Goal: Understand process/instructions: Learn how to perform a task or action

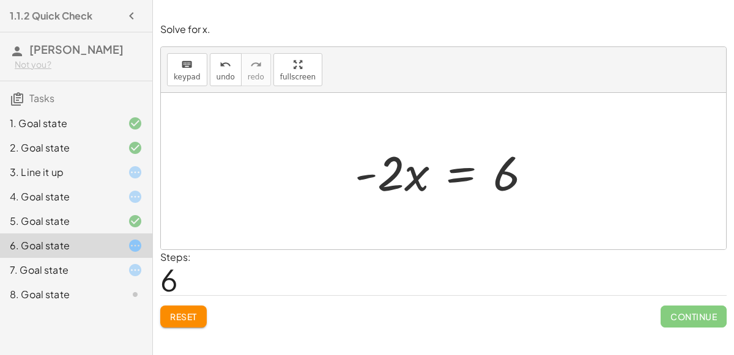
click at [455, 176] on div at bounding box center [447, 171] width 199 height 63
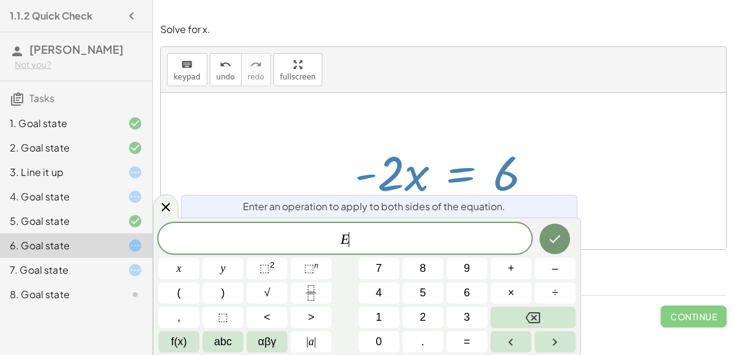
click at [567, 164] on div at bounding box center [443, 171] width 565 height 157
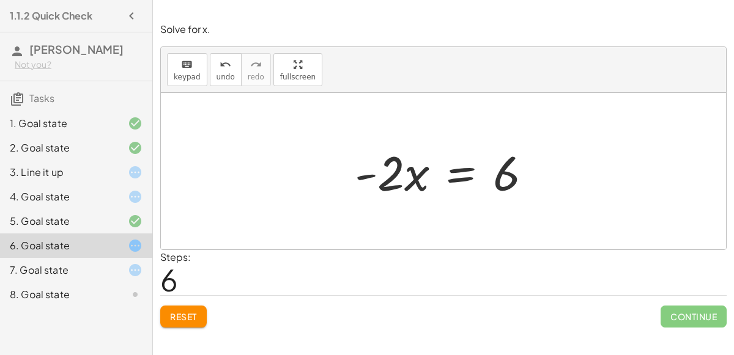
click at [460, 174] on div at bounding box center [447, 171] width 199 height 63
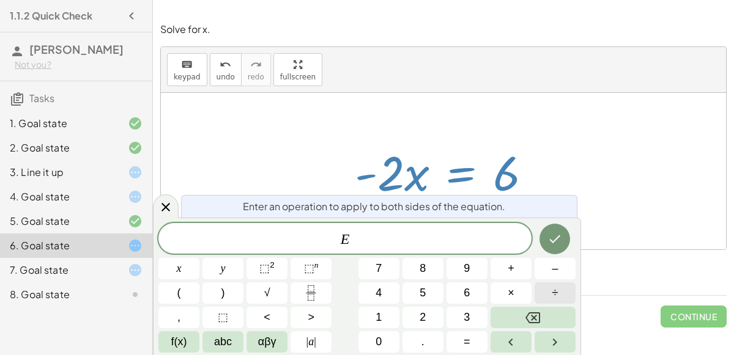
click at [556, 291] on span "÷" at bounding box center [555, 293] width 6 height 17
click at [551, 272] on span "–" at bounding box center [554, 268] width 6 height 17
click at [422, 318] on span "2" at bounding box center [422, 317] width 6 height 17
click at [560, 235] on icon "Done" at bounding box center [554, 239] width 15 height 15
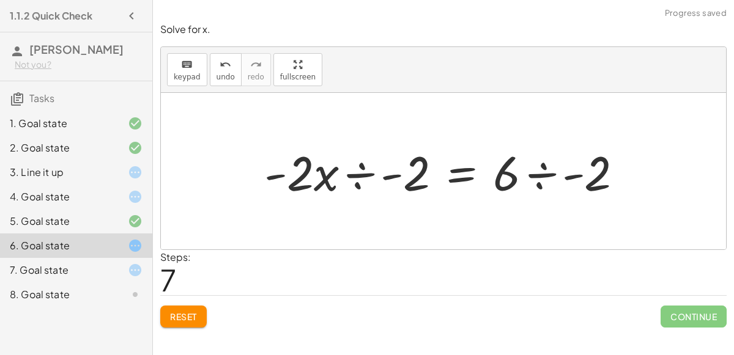
click at [362, 175] on div at bounding box center [448, 171] width 380 height 63
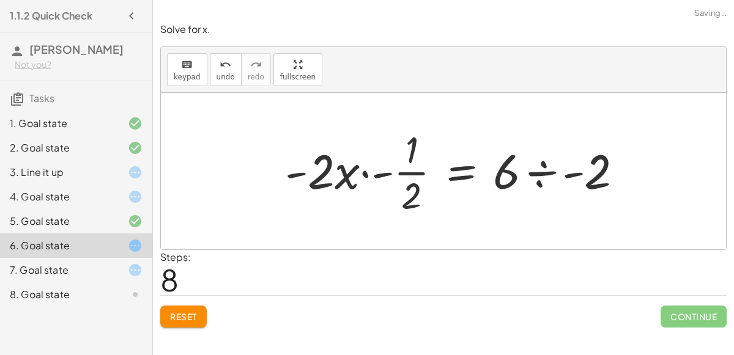
click at [362, 175] on div at bounding box center [458, 171] width 359 height 94
click at [362, 175] on div at bounding box center [471, 171] width 334 height 94
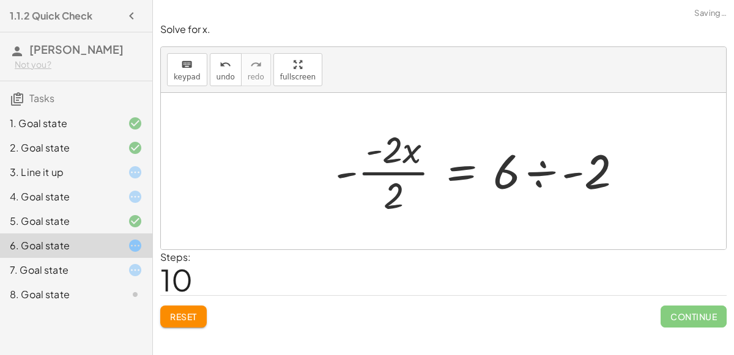
click at [362, 175] on div at bounding box center [483, 171] width 309 height 94
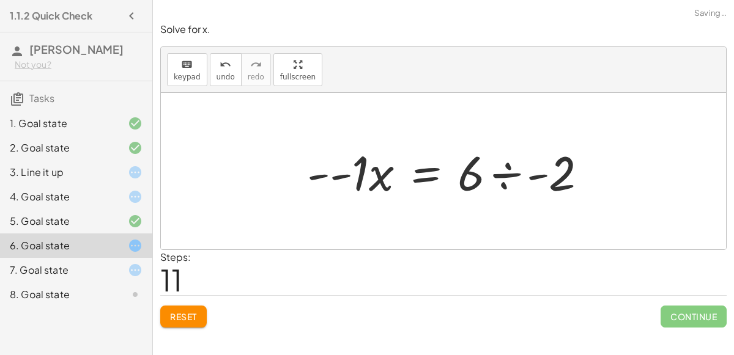
click at [362, 175] on div at bounding box center [452, 171] width 302 height 63
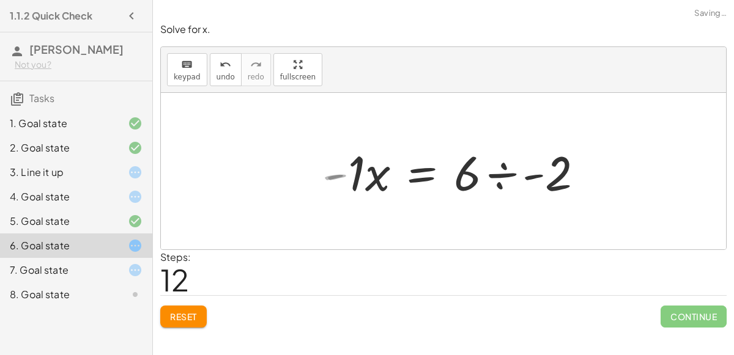
click at [362, 175] on div at bounding box center [470, 171] width 257 height 63
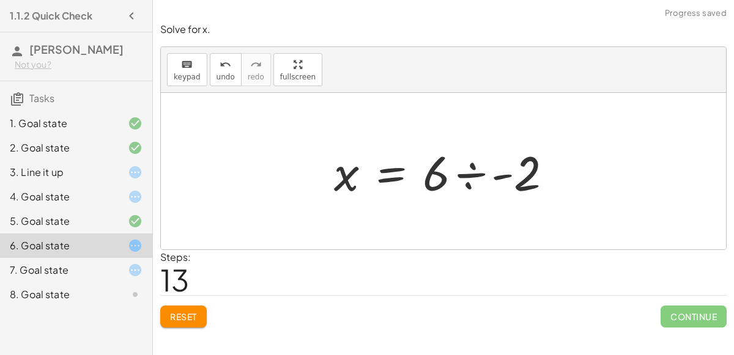
click at [470, 178] on div at bounding box center [448, 171] width 240 height 63
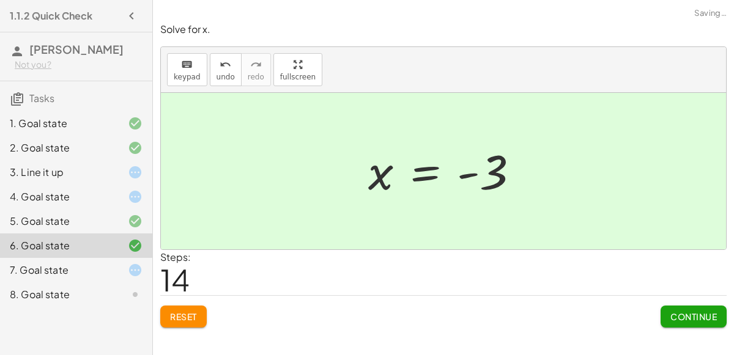
click at [470, 178] on div at bounding box center [448, 171] width 172 height 61
click at [709, 319] on span "Continue" at bounding box center [693, 316] width 46 height 11
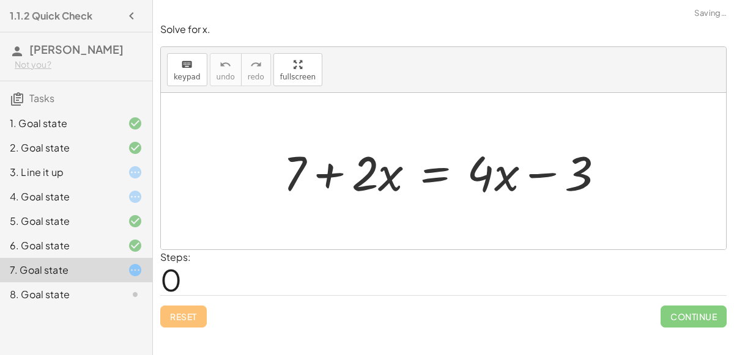
click at [121, 197] on div at bounding box center [125, 197] width 34 height 15
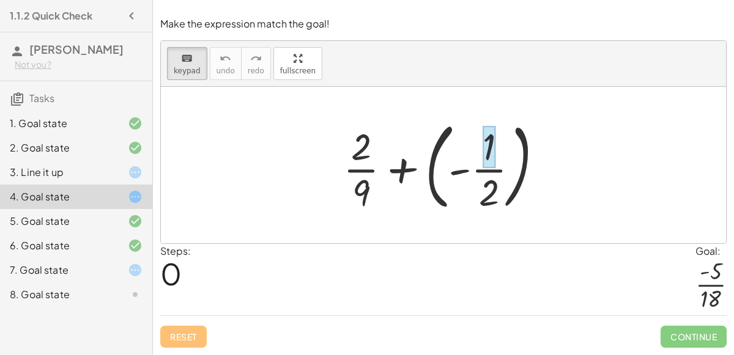
click at [482, 169] on div at bounding box center [448, 164] width 222 height 101
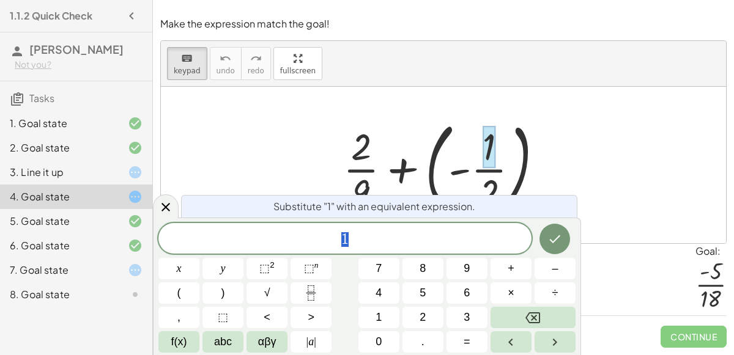
click at [463, 169] on div at bounding box center [448, 164] width 222 height 101
click at [162, 200] on icon at bounding box center [165, 207] width 15 height 15
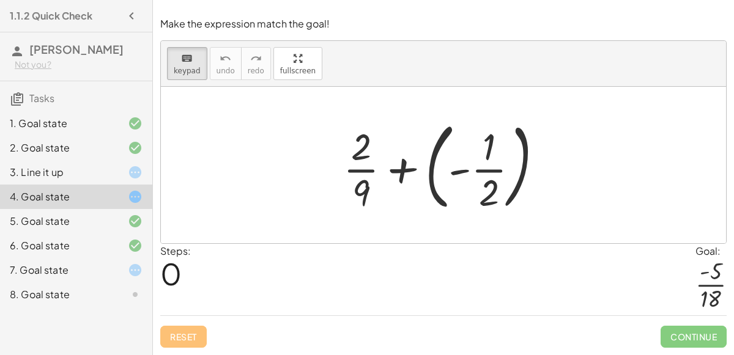
click at [417, 172] on div at bounding box center [448, 164] width 222 height 101
click at [415, 174] on div at bounding box center [448, 164] width 222 height 101
drag, startPoint x: 430, startPoint y: 165, endPoint x: 419, endPoint y: 171, distance: 12.9
click at [419, 171] on div at bounding box center [448, 164] width 222 height 101
drag, startPoint x: 453, startPoint y: 171, endPoint x: 432, endPoint y: 174, distance: 21.0
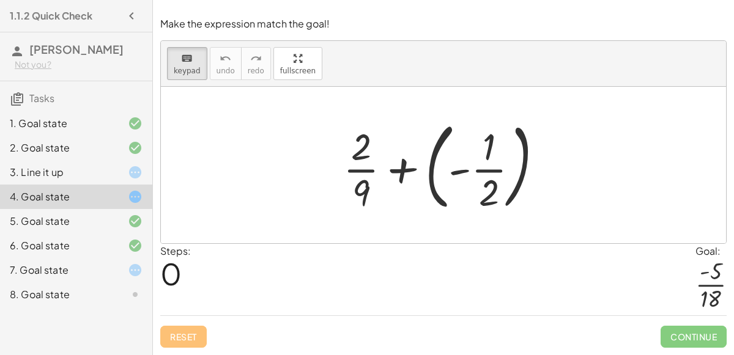
click at [432, 174] on div at bounding box center [448, 164] width 222 height 101
drag, startPoint x: 462, startPoint y: 172, endPoint x: 447, endPoint y: 191, distance: 24.0
click at [447, 191] on div at bounding box center [448, 164] width 222 height 101
drag, startPoint x: 400, startPoint y: 170, endPoint x: 393, endPoint y: 188, distance: 19.0
click at [393, 188] on div at bounding box center [448, 164] width 222 height 101
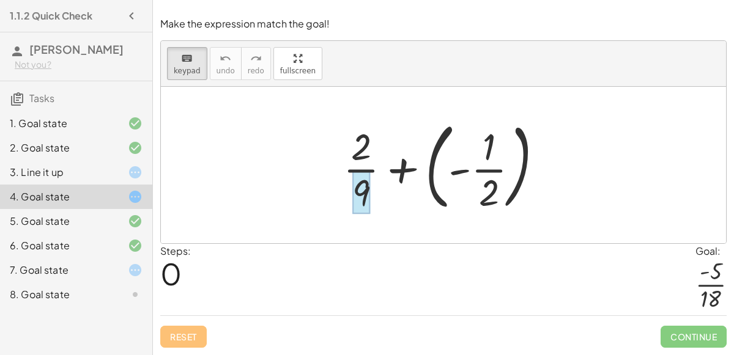
click at [359, 195] on div at bounding box center [361, 192] width 18 height 43
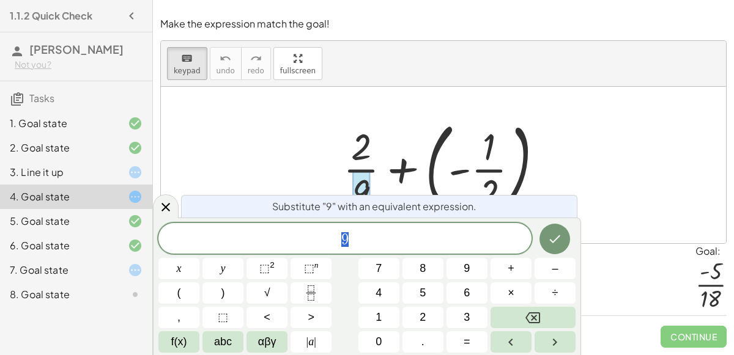
click at [388, 242] on span "9" at bounding box center [344, 239] width 373 height 17
click at [520, 289] on button "×" at bounding box center [510, 292] width 41 height 21
click at [436, 313] on button "2" at bounding box center [422, 317] width 41 height 21
click at [552, 235] on icon "Done" at bounding box center [554, 239] width 15 height 15
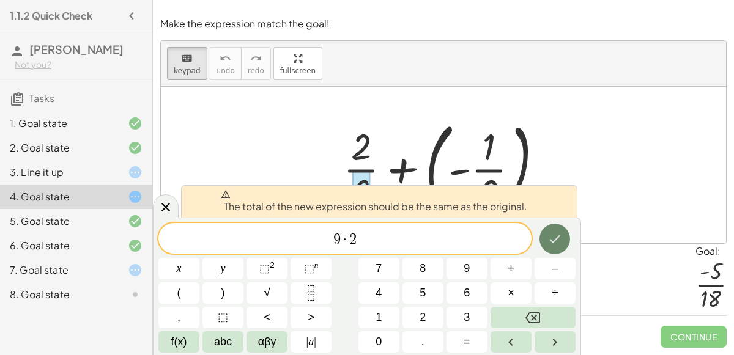
click at [552, 235] on icon "Done" at bounding box center [554, 239] width 15 height 15
click at [166, 209] on icon at bounding box center [165, 207] width 15 height 15
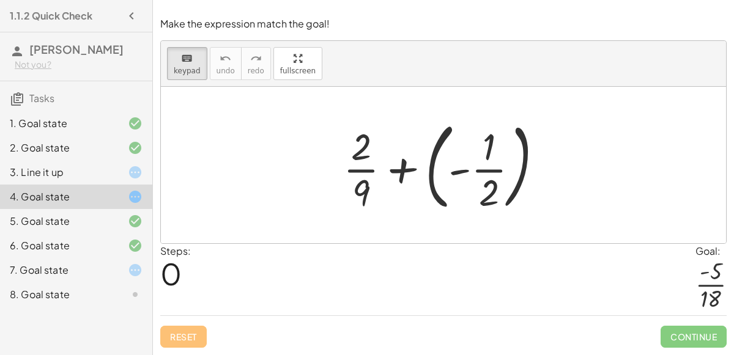
click at [105, 260] on div "7. Goal state" at bounding box center [76, 270] width 152 height 24
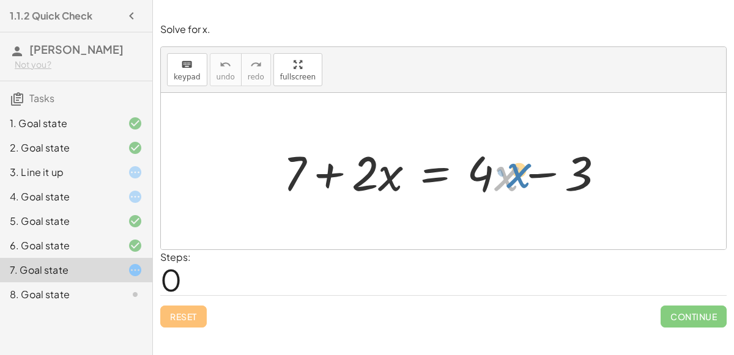
drag, startPoint x: 503, startPoint y: 176, endPoint x: 512, endPoint y: 174, distance: 9.4
click at [512, 174] on div at bounding box center [448, 171] width 343 height 63
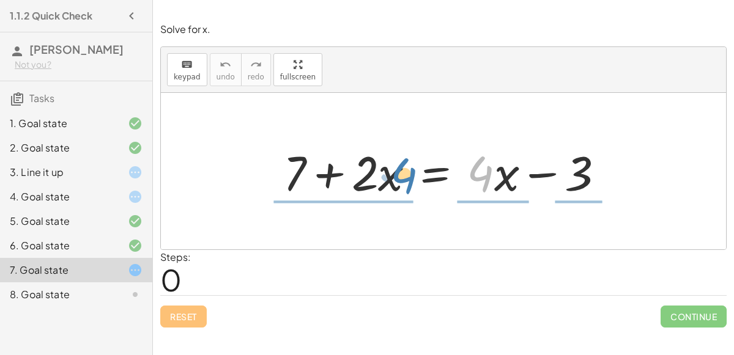
drag, startPoint x: 478, startPoint y: 172, endPoint x: 404, endPoint y: 173, distance: 74.0
click at [404, 173] on div at bounding box center [448, 171] width 343 height 63
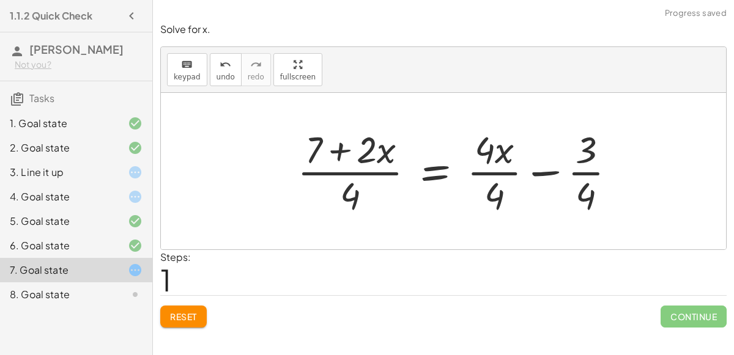
click at [382, 172] on div at bounding box center [461, 171] width 341 height 94
click at [362, 161] on div at bounding box center [461, 171] width 341 height 94
click at [334, 149] on div at bounding box center [461, 171] width 341 height 94
drag, startPoint x: 350, startPoint y: 193, endPoint x: 402, endPoint y: 171, distance: 56.4
click at [402, 171] on div at bounding box center [461, 171] width 341 height 94
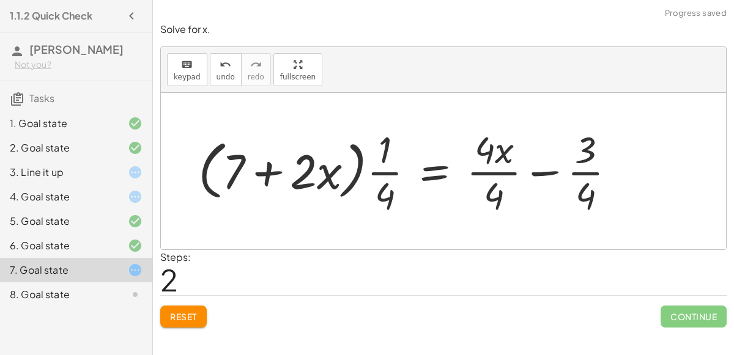
click at [383, 187] on div at bounding box center [411, 171] width 439 height 94
click at [385, 168] on div at bounding box center [411, 171] width 439 height 94
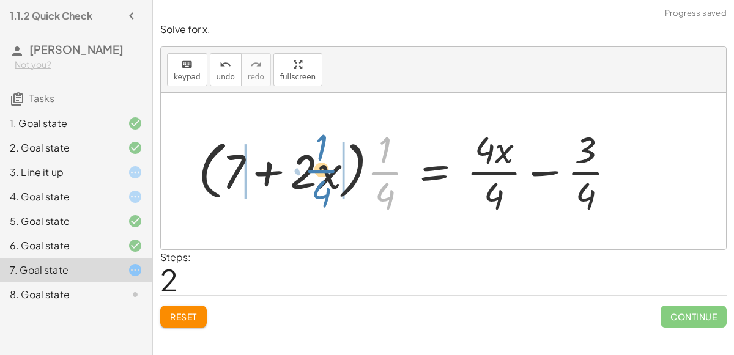
drag, startPoint x: 385, startPoint y: 168, endPoint x: 323, endPoint y: 166, distance: 61.8
click at [323, 166] on div at bounding box center [411, 171] width 439 height 94
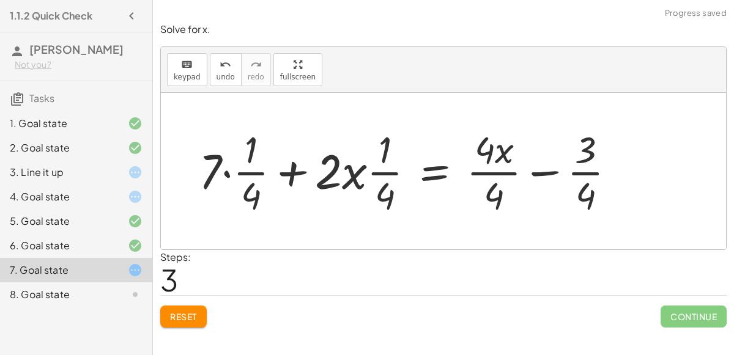
click at [323, 167] on div at bounding box center [412, 171] width 438 height 94
click at [255, 172] on div at bounding box center [412, 171] width 438 height 94
click at [213, 172] on div at bounding box center [412, 171] width 438 height 94
click at [224, 173] on div at bounding box center [412, 171] width 438 height 94
click at [232, 175] on div at bounding box center [429, 171] width 405 height 94
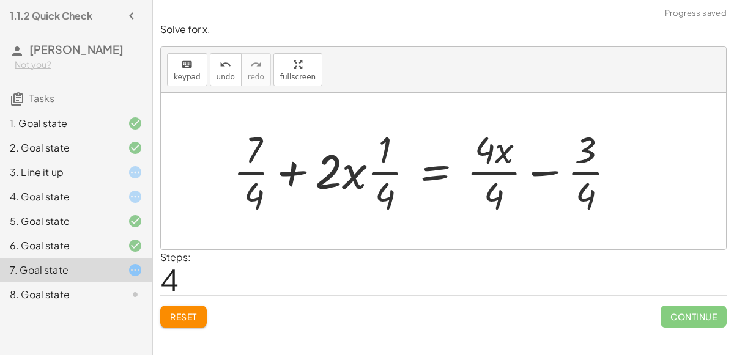
click at [248, 174] on div at bounding box center [429, 171] width 405 height 94
click at [350, 173] on div at bounding box center [429, 171] width 405 height 94
click at [374, 172] on div at bounding box center [429, 171] width 405 height 94
click at [189, 318] on span "Reset" at bounding box center [183, 316] width 27 height 11
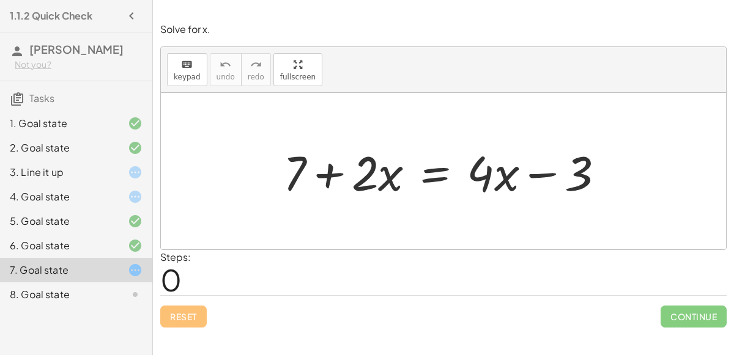
click at [426, 166] on div at bounding box center [448, 171] width 343 height 63
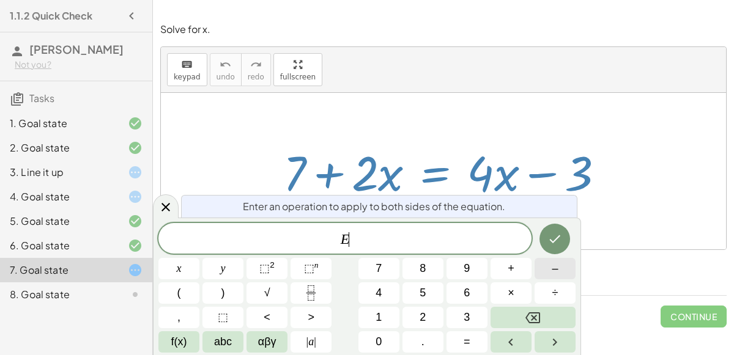
click at [545, 271] on button "–" at bounding box center [554, 268] width 41 height 21
click at [384, 290] on button "4" at bounding box center [378, 292] width 41 height 21
click at [191, 275] on button "x" at bounding box center [178, 268] width 41 height 21
click at [553, 246] on icon "Done" at bounding box center [554, 239] width 15 height 15
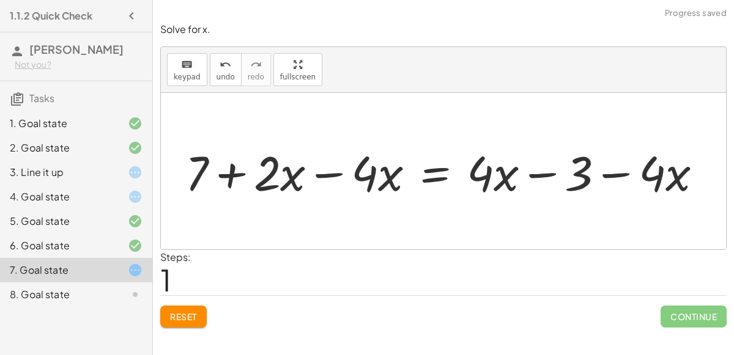
click at [335, 172] on div at bounding box center [448, 171] width 539 height 63
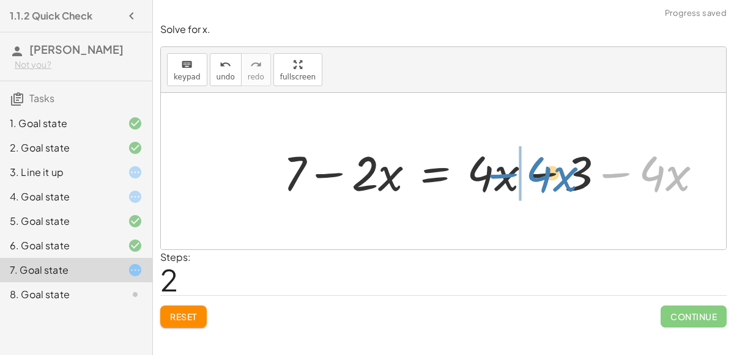
drag, startPoint x: 622, startPoint y: 177, endPoint x: 509, endPoint y: 179, distance: 113.1
click at [509, 179] on div at bounding box center [497, 171] width 441 height 63
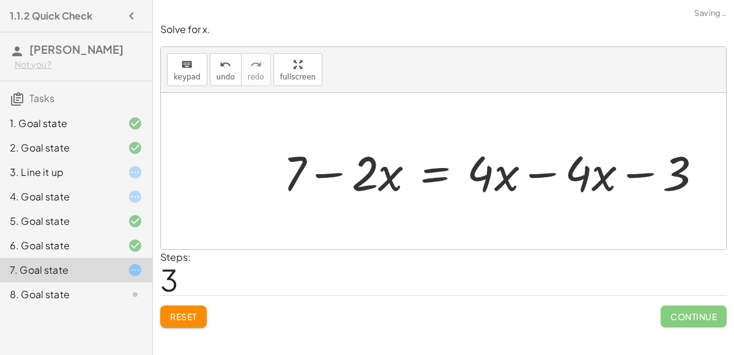
click at [536, 175] on div at bounding box center [497, 171] width 441 height 63
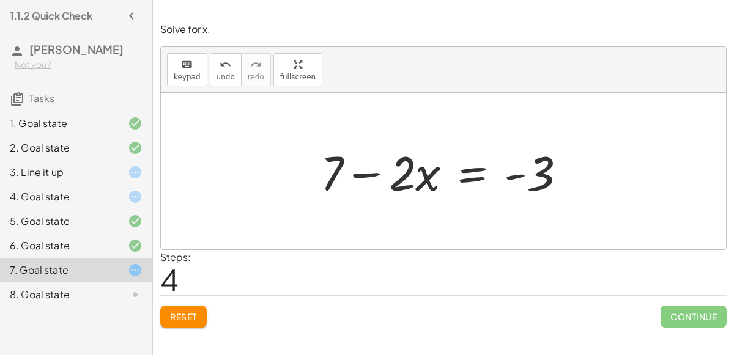
click at [174, 311] on span "Reset" at bounding box center [183, 316] width 27 height 11
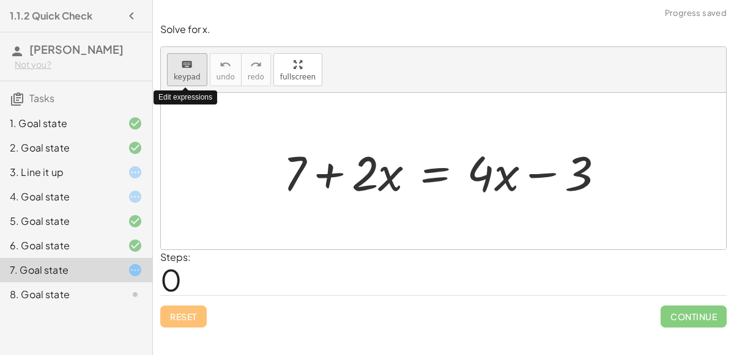
click at [200, 70] on button "keyboard keypad" at bounding box center [187, 69] width 40 height 33
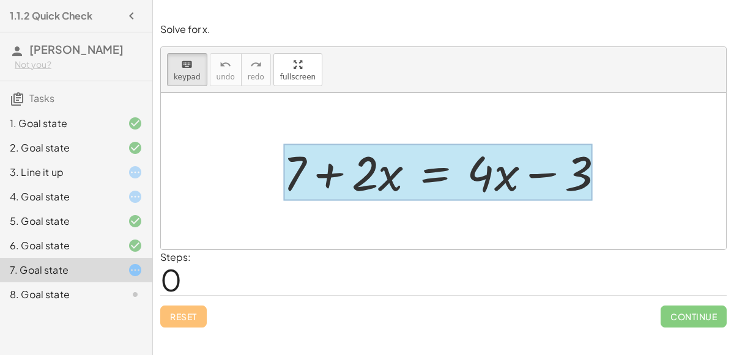
click at [432, 171] on div at bounding box center [437, 172] width 309 height 57
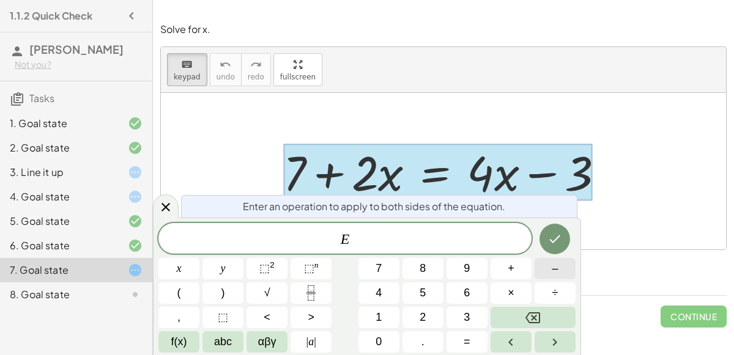
click at [554, 271] on span "–" at bounding box center [554, 268] width 6 height 17
click at [369, 295] on button "4" at bounding box center [378, 292] width 41 height 21
click at [180, 270] on span "x" at bounding box center [179, 268] width 5 height 17
click at [555, 242] on icon "Done" at bounding box center [554, 239] width 15 height 15
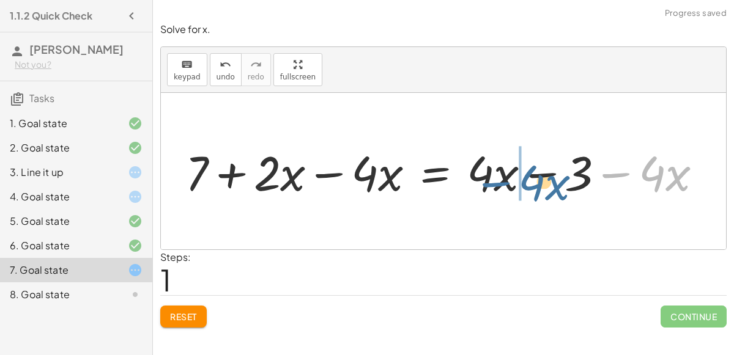
drag, startPoint x: 625, startPoint y: 176, endPoint x: 503, endPoint y: 185, distance: 122.0
click at [503, 185] on div at bounding box center [448, 171] width 539 height 63
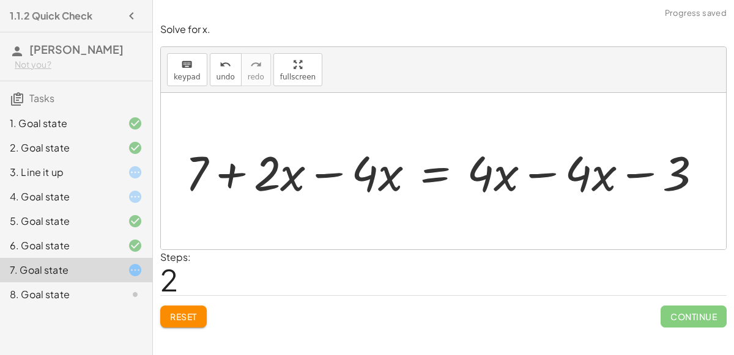
click at [531, 171] on div at bounding box center [448, 171] width 539 height 63
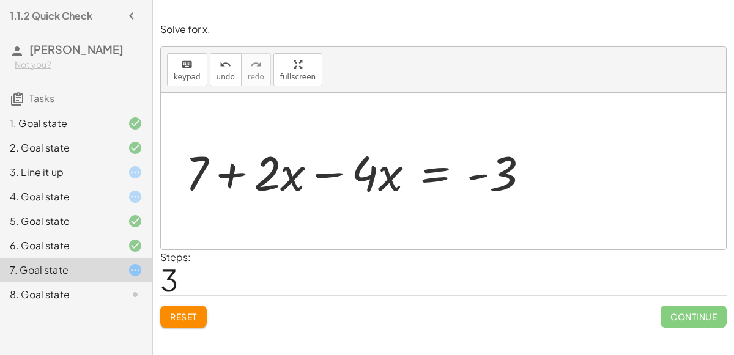
click at [431, 172] on div at bounding box center [362, 171] width 366 height 63
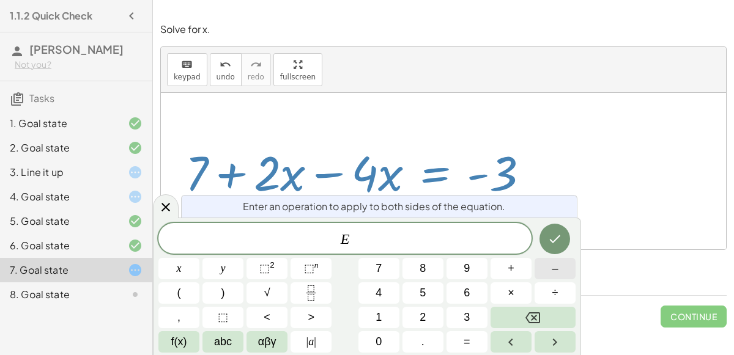
click at [551, 270] on button "–" at bounding box center [554, 268] width 41 height 21
click at [380, 268] on span "7" at bounding box center [378, 268] width 6 height 17
click at [553, 232] on icon "Done" at bounding box center [554, 239] width 15 height 15
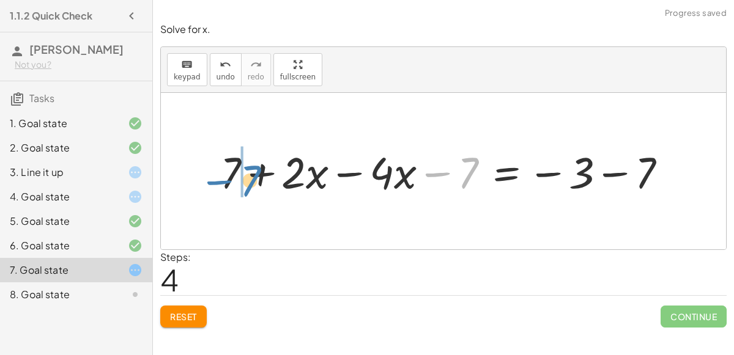
drag, startPoint x: 433, startPoint y: 172, endPoint x: 218, endPoint y: 180, distance: 216.0
click at [218, 180] on div at bounding box center [448, 170] width 468 height 57
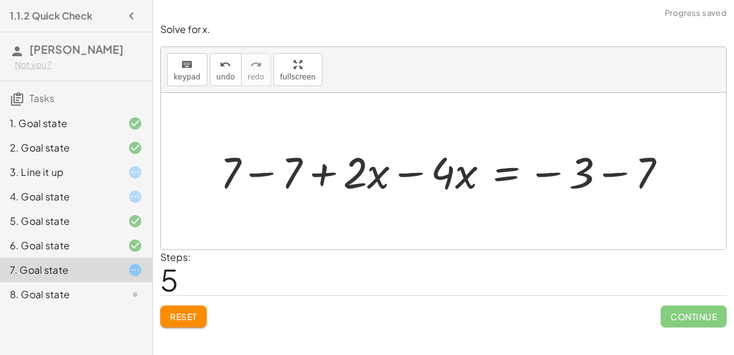
click at [256, 174] on div at bounding box center [448, 170] width 468 height 57
click at [618, 171] on div at bounding box center [509, 170] width 345 height 57
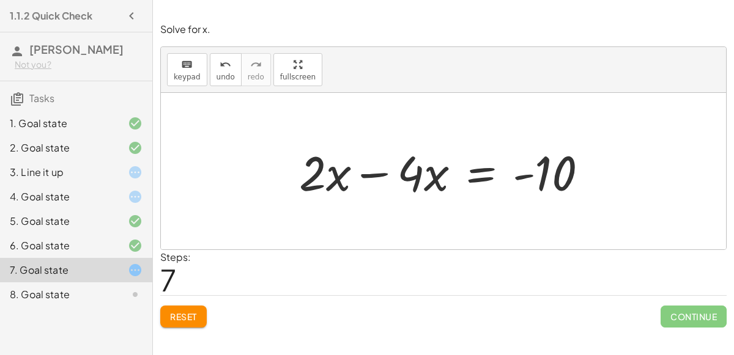
click at [369, 174] on div at bounding box center [448, 171] width 311 height 63
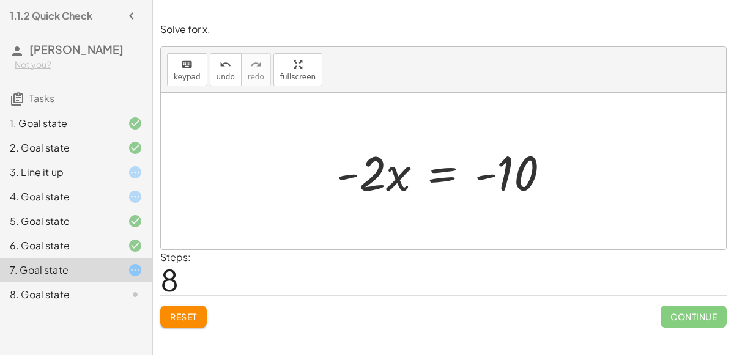
click at [369, 174] on div at bounding box center [447, 171] width 235 height 63
click at [341, 177] on div at bounding box center [447, 171] width 235 height 63
drag, startPoint x: 340, startPoint y: 177, endPoint x: 375, endPoint y: 177, distance: 35.5
click at [375, 177] on div at bounding box center [447, 171] width 235 height 63
click at [375, 177] on div at bounding box center [442, 171] width 247 height 63
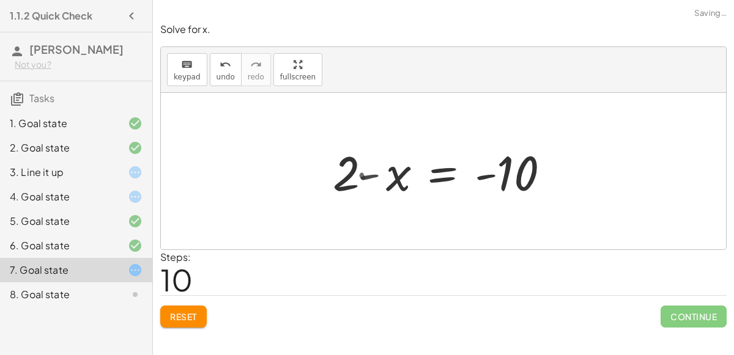
click at [375, 174] on div at bounding box center [447, 171] width 235 height 63
click at [391, 176] on div at bounding box center [447, 171] width 235 height 63
drag, startPoint x: 391, startPoint y: 176, endPoint x: 340, endPoint y: 175, distance: 51.4
click at [340, 175] on div at bounding box center [447, 171] width 235 height 63
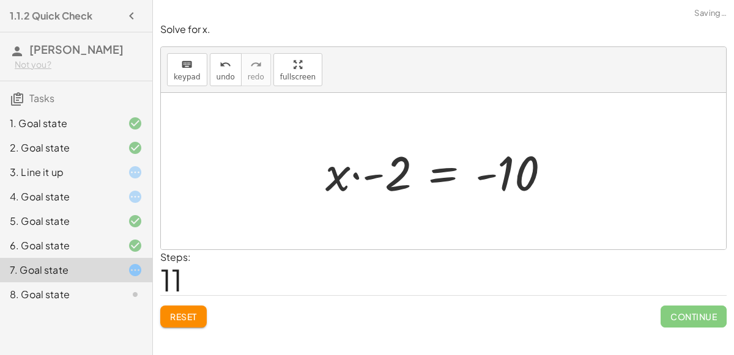
click at [363, 172] on div at bounding box center [442, 171] width 247 height 63
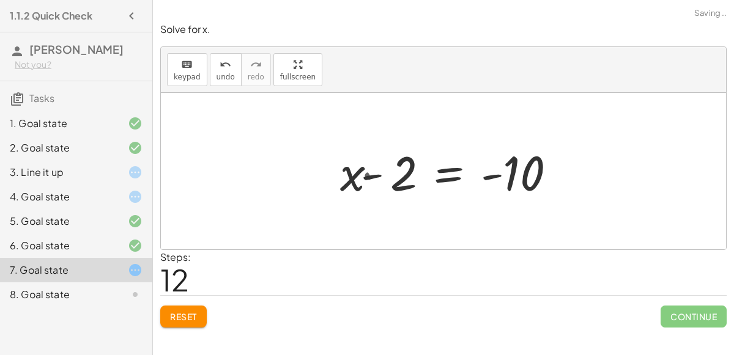
click at [359, 173] on div at bounding box center [453, 171] width 235 height 63
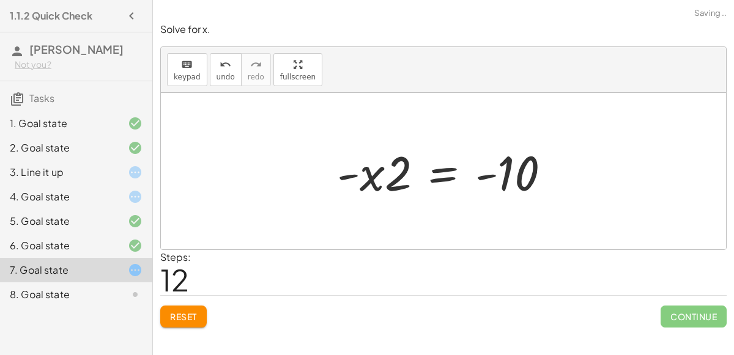
click at [373, 172] on div at bounding box center [448, 171] width 235 height 63
drag, startPoint x: 373, startPoint y: 172, endPoint x: 417, endPoint y: 172, distance: 44.0
click at [417, 172] on div at bounding box center [447, 171] width 235 height 63
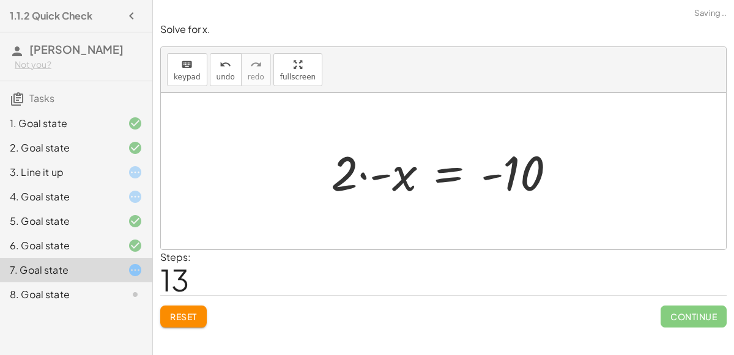
click at [364, 173] on div at bounding box center [448, 171] width 247 height 63
click at [375, 174] on div at bounding box center [448, 171] width 247 height 63
click at [378, 176] on div at bounding box center [453, 171] width 235 height 63
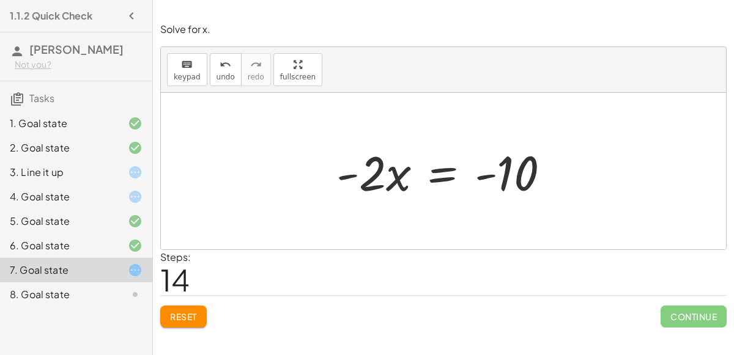
click at [0, 40] on h3 "[PERSON_NAME] Not you?" at bounding box center [76, 56] width 152 height 48
click at [431, 177] on div at bounding box center [447, 171] width 235 height 63
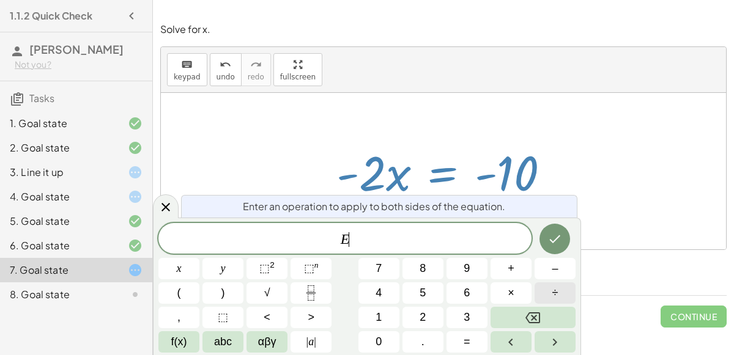
click at [554, 293] on span "÷" at bounding box center [555, 293] width 6 height 17
click at [550, 267] on button "–" at bounding box center [554, 268] width 41 height 21
click at [426, 318] on button "2" at bounding box center [422, 317] width 41 height 21
click at [559, 234] on icon "Done" at bounding box center [554, 239] width 15 height 15
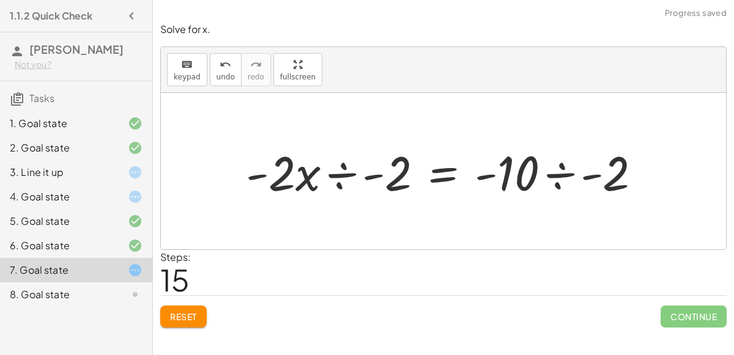
click at [558, 174] on div at bounding box center [448, 171] width 417 height 63
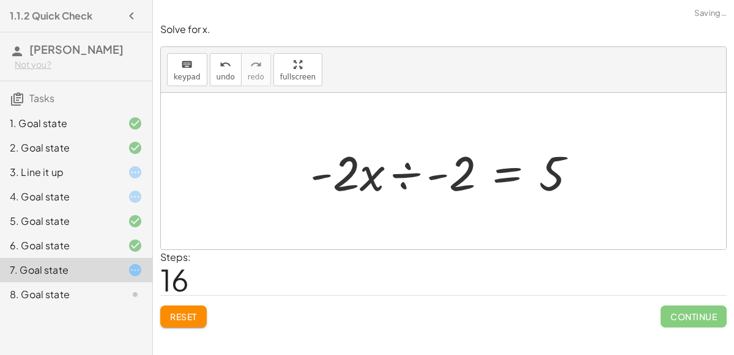
click at [416, 173] on div at bounding box center [448, 171] width 289 height 63
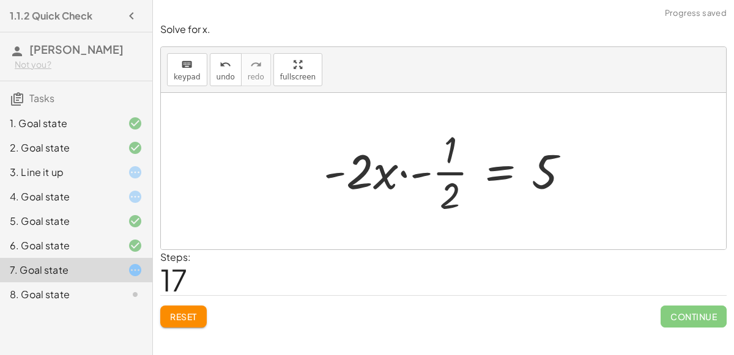
click at [426, 174] on div at bounding box center [451, 171] width 268 height 94
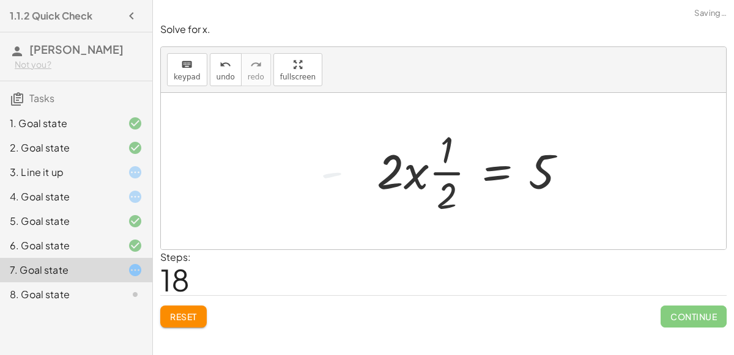
click at [430, 172] on div at bounding box center [477, 171] width 212 height 94
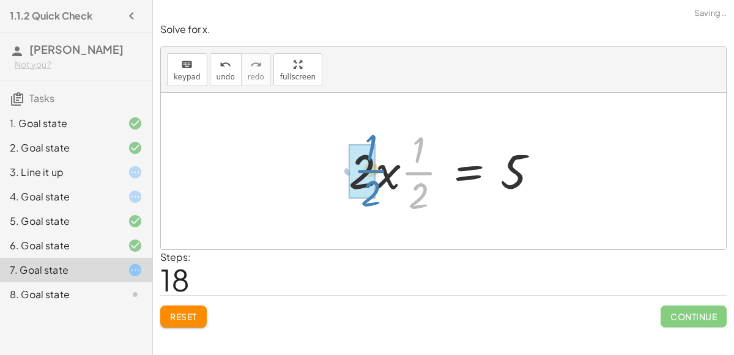
drag, startPoint x: 411, startPoint y: 174, endPoint x: 364, endPoint y: 171, distance: 47.1
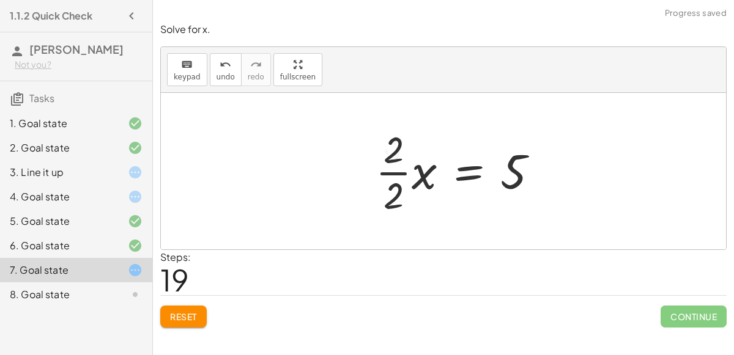
click at [397, 170] on div at bounding box center [461, 171] width 185 height 94
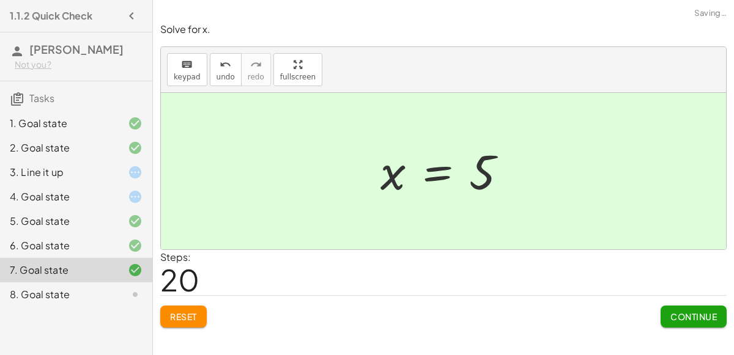
click at [686, 320] on span "Continue" at bounding box center [693, 316] width 46 height 11
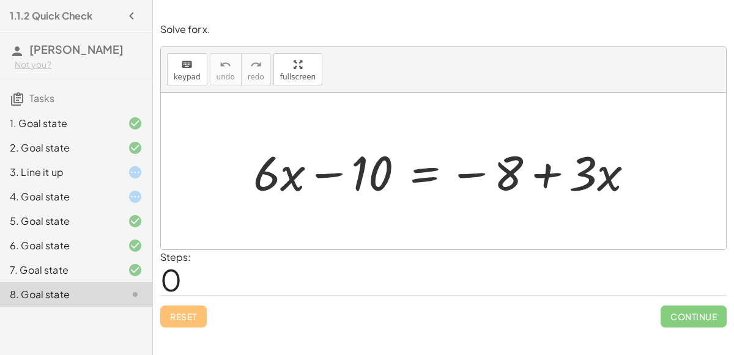
click at [416, 174] on div at bounding box center [448, 171] width 402 height 63
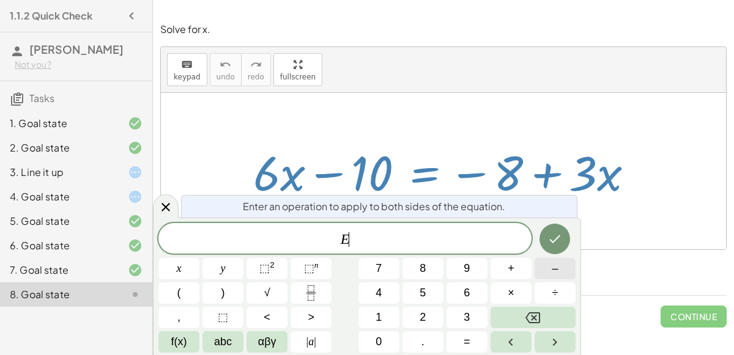
click at [555, 271] on span "–" at bounding box center [554, 268] width 6 height 17
click at [461, 315] on button "3" at bounding box center [466, 317] width 41 height 21
click at [177, 263] on span "x" at bounding box center [179, 268] width 5 height 17
click at [553, 234] on icon "Done" at bounding box center [554, 239] width 15 height 15
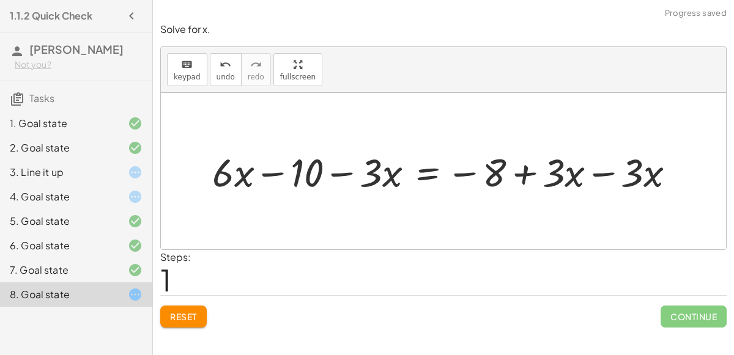
click at [652, 175] on div at bounding box center [448, 171] width 472 height 50
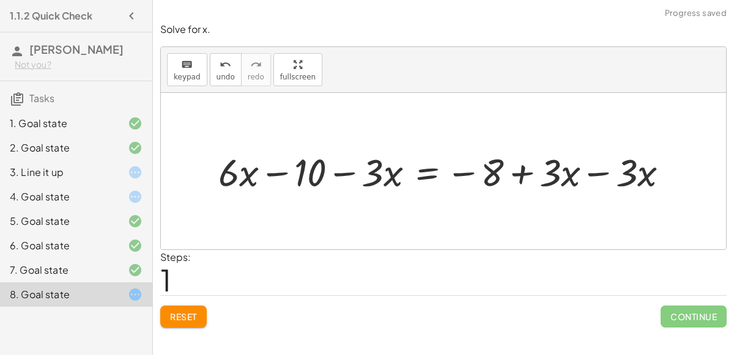
click at [616, 172] on div at bounding box center [448, 171] width 472 height 50
click at [597, 172] on div at bounding box center [448, 171] width 472 height 50
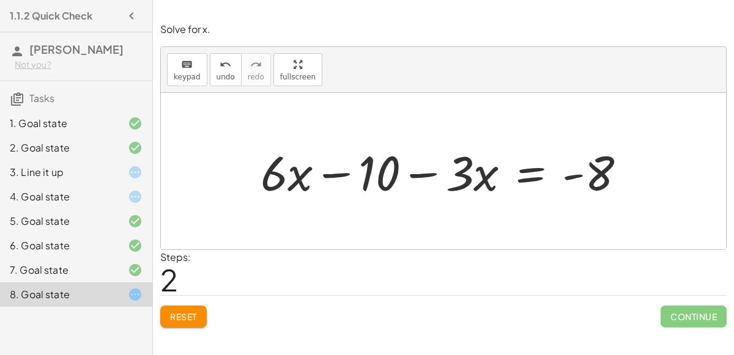
click at [535, 180] on div at bounding box center [447, 171] width 387 height 63
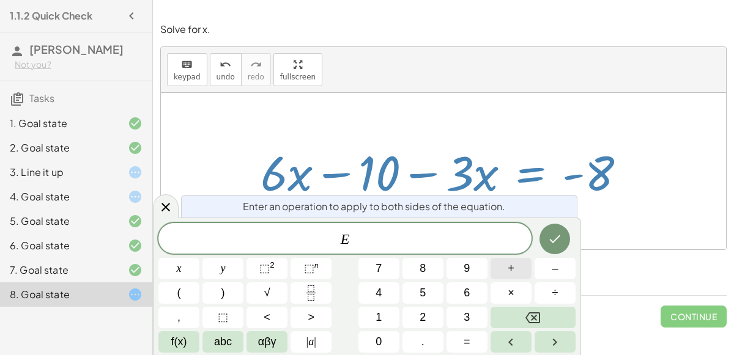
click at [511, 271] on span "+" at bounding box center [510, 268] width 7 height 17
click at [382, 321] on span "1" at bounding box center [378, 317] width 6 height 17
click at [380, 347] on span "0" at bounding box center [378, 342] width 6 height 17
click at [553, 242] on icon "Done" at bounding box center [555, 239] width 11 height 8
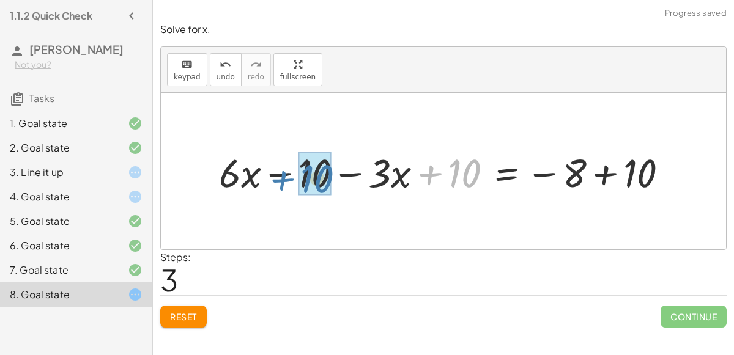
drag, startPoint x: 422, startPoint y: 171, endPoint x: 279, endPoint y: 177, distance: 143.8
click at [279, 177] on div at bounding box center [448, 172] width 471 height 52
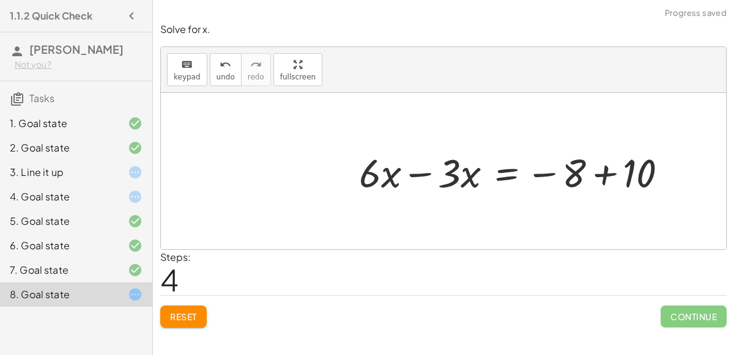
click at [417, 172] on div at bounding box center [518, 172] width 331 height 52
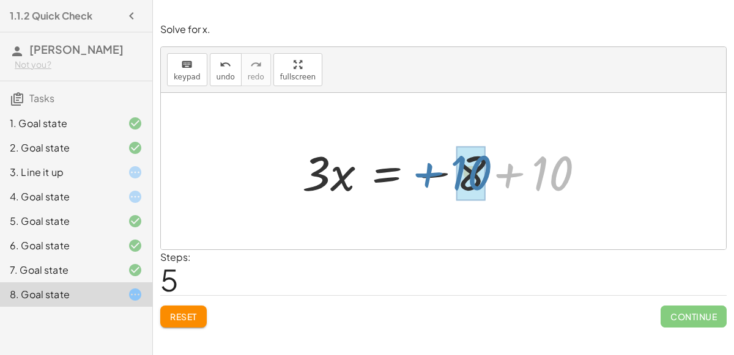
drag, startPoint x: 506, startPoint y: 176, endPoint x: 424, endPoint y: 175, distance: 81.3
click at [424, 175] on div at bounding box center [448, 171] width 304 height 63
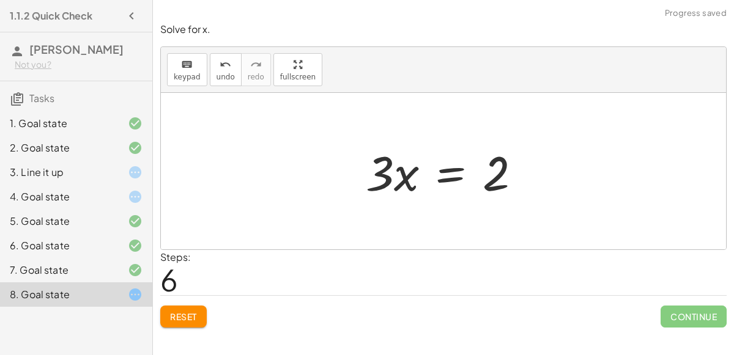
click at [396, 175] on div at bounding box center [447, 171] width 177 height 63
click at [437, 179] on div at bounding box center [447, 171] width 177 height 63
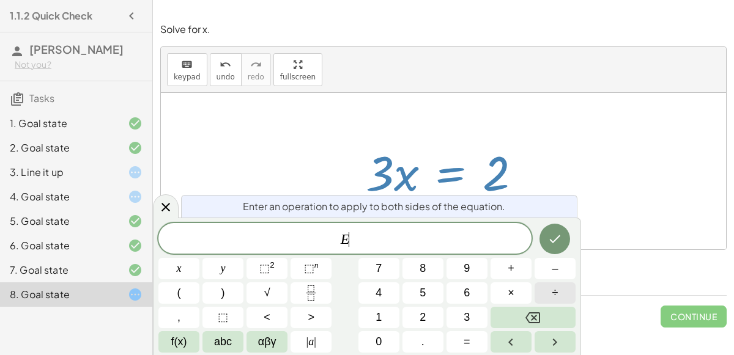
click at [558, 292] on span "÷" at bounding box center [555, 293] width 6 height 17
click at [429, 324] on button "2" at bounding box center [422, 317] width 41 height 21
click at [179, 276] on span "x" at bounding box center [179, 268] width 5 height 17
click at [544, 320] on button "Backspace" at bounding box center [532, 317] width 85 height 21
click at [554, 240] on icon "Done" at bounding box center [554, 239] width 15 height 15
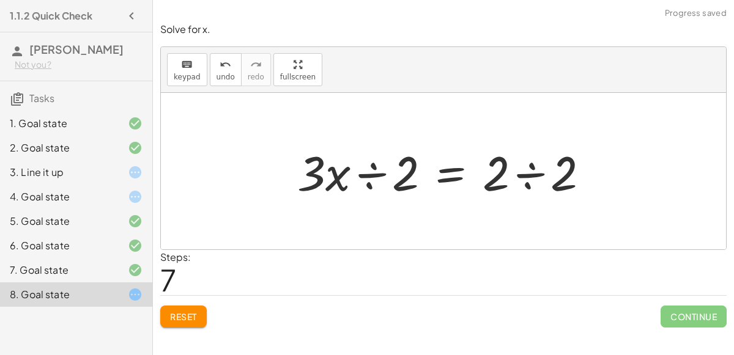
click at [367, 174] on div at bounding box center [448, 171] width 314 height 63
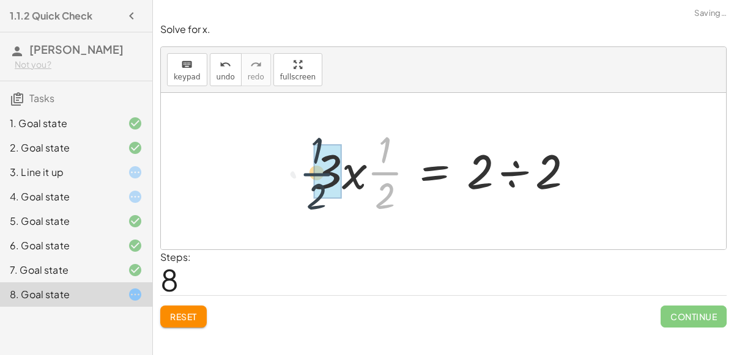
drag, startPoint x: 394, startPoint y: 172, endPoint x: 324, endPoint y: 174, distance: 69.7
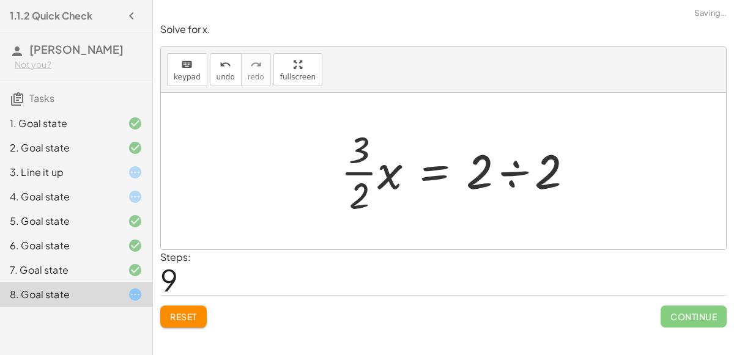
click at [359, 172] on div at bounding box center [461, 171] width 254 height 94
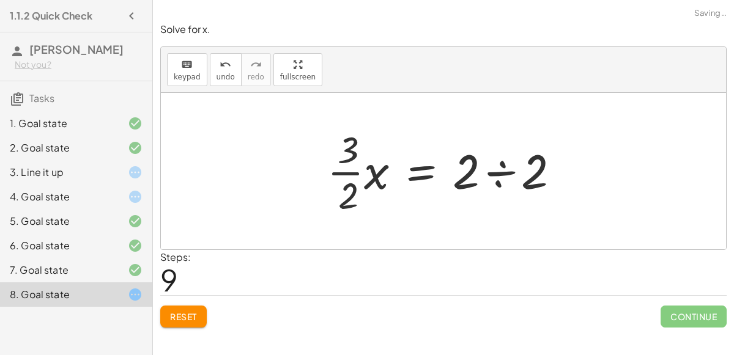
click at [371, 175] on div at bounding box center [448, 171] width 254 height 94
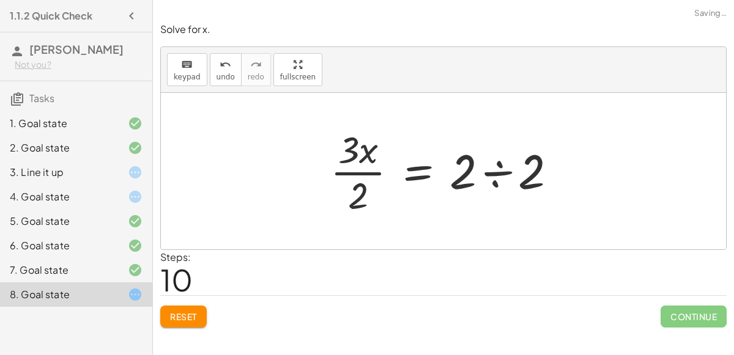
click at [348, 151] on div at bounding box center [448, 171] width 248 height 94
click at [358, 170] on div at bounding box center [448, 171] width 248 height 94
drag, startPoint x: 350, startPoint y: 152, endPoint x: 370, endPoint y: 201, distance: 53.5
click at [370, 201] on div at bounding box center [448, 171] width 248 height 94
click at [413, 177] on div at bounding box center [448, 171] width 248 height 94
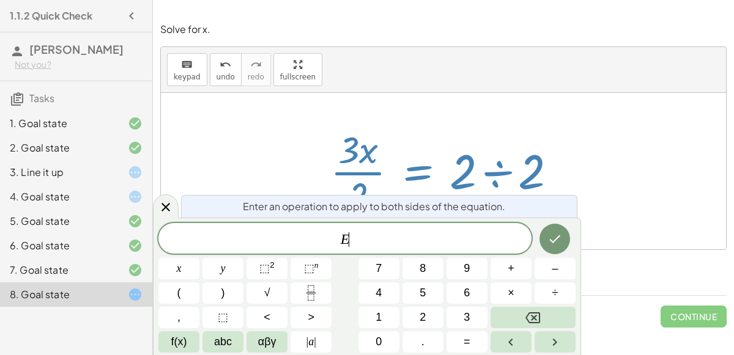
click at [491, 183] on div at bounding box center [448, 171] width 248 height 94
click at [495, 175] on div at bounding box center [448, 171] width 248 height 94
click at [551, 250] on button "Done" at bounding box center [554, 239] width 31 height 31
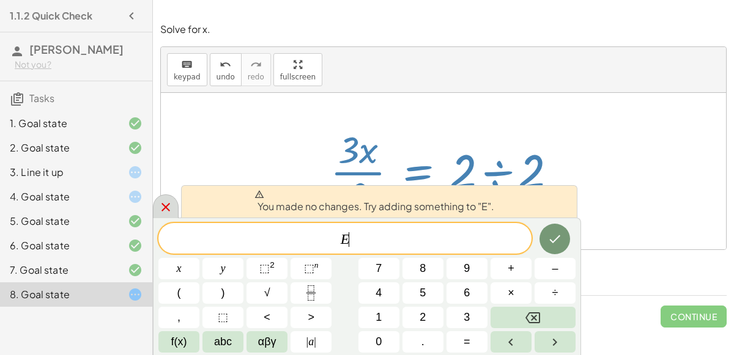
click at [163, 205] on icon at bounding box center [165, 207] width 9 height 9
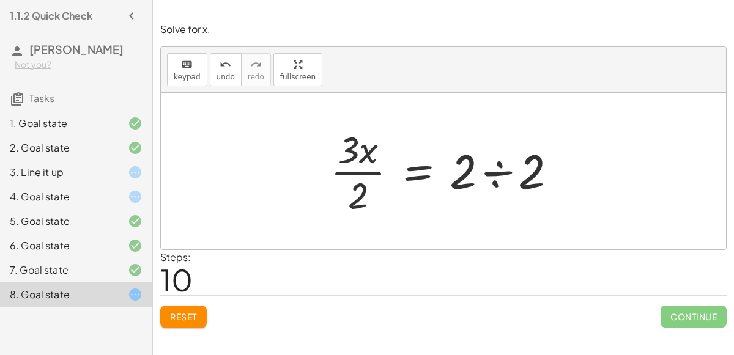
click at [491, 164] on div at bounding box center [448, 171] width 248 height 94
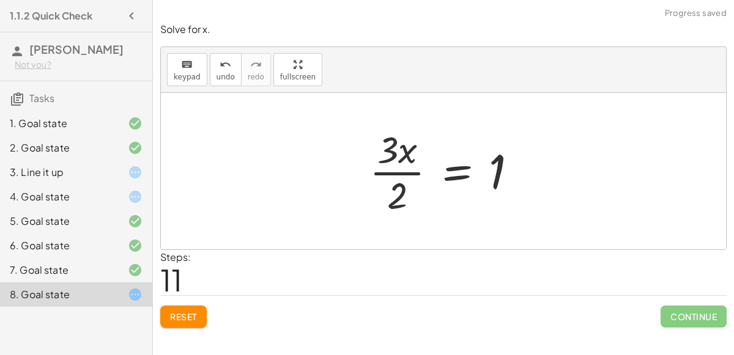
click at [466, 171] on div at bounding box center [448, 171] width 170 height 94
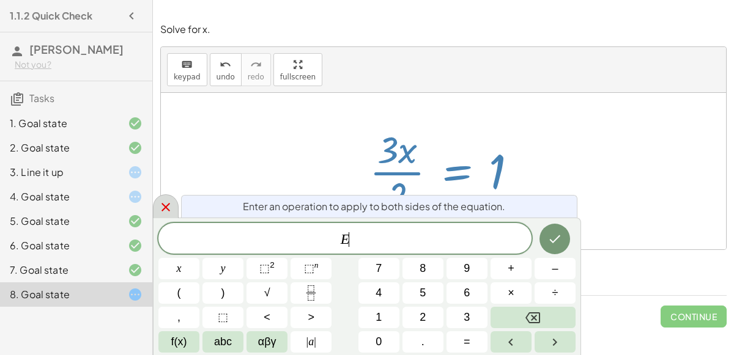
click at [168, 205] on icon at bounding box center [165, 207] width 15 height 15
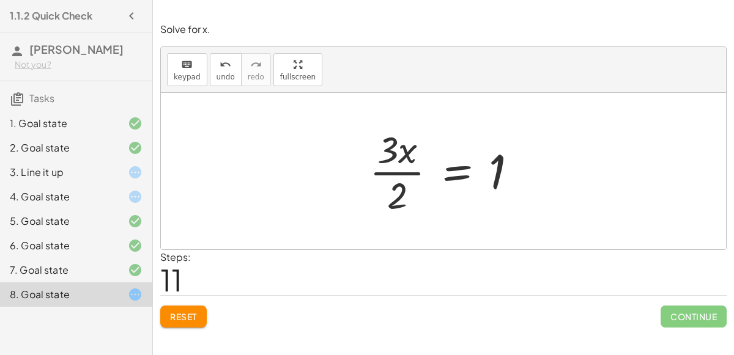
click at [179, 309] on button "Reset" at bounding box center [183, 317] width 46 height 22
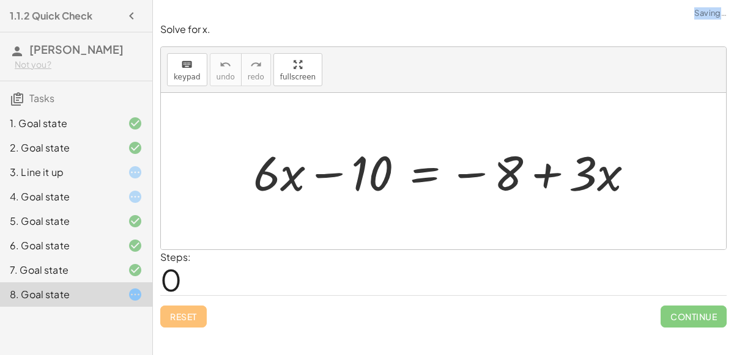
click at [179, 310] on div "Reset Continue" at bounding box center [443, 311] width 566 height 32
click at [431, 181] on div at bounding box center [448, 171] width 402 height 63
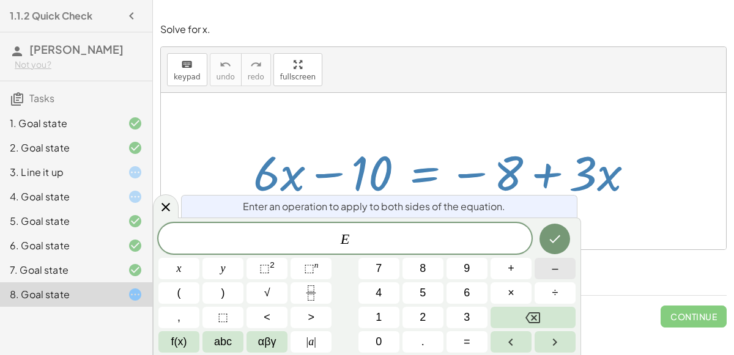
click at [540, 273] on button "–" at bounding box center [554, 268] width 41 height 21
click at [455, 316] on button "3" at bounding box center [466, 317] width 41 height 21
click at [187, 268] on button "x" at bounding box center [178, 268] width 41 height 21
click at [563, 245] on button "Done" at bounding box center [554, 239] width 31 height 31
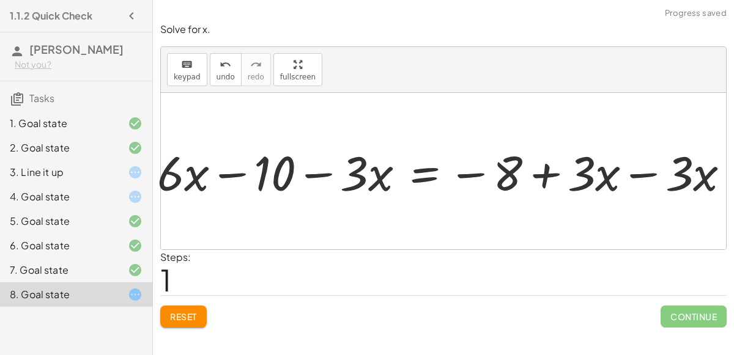
click at [635, 176] on div at bounding box center [445, 171] width 472 height 50
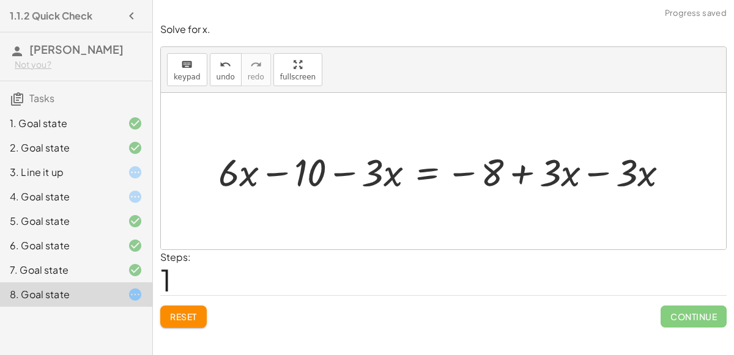
click at [588, 172] on div at bounding box center [448, 171] width 472 height 50
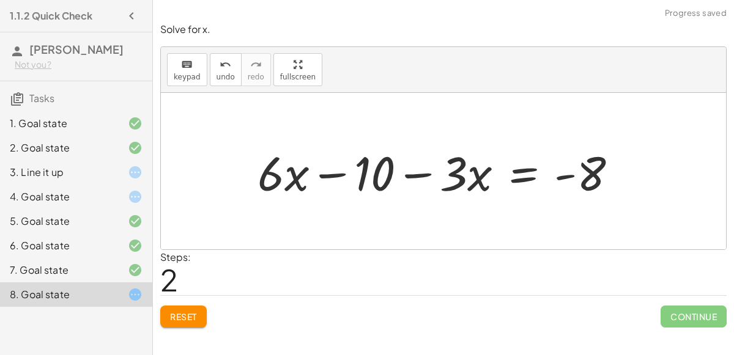
click at [354, 169] on div at bounding box center [440, 171] width 387 height 63
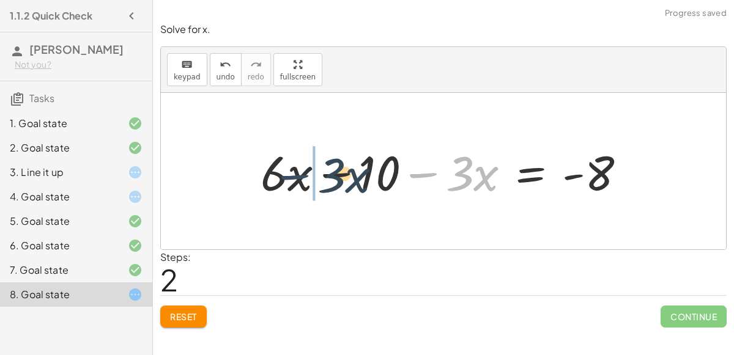
drag, startPoint x: 422, startPoint y: 177, endPoint x: 289, endPoint y: 178, distance: 133.3
click at [289, 178] on div at bounding box center [447, 171] width 387 height 63
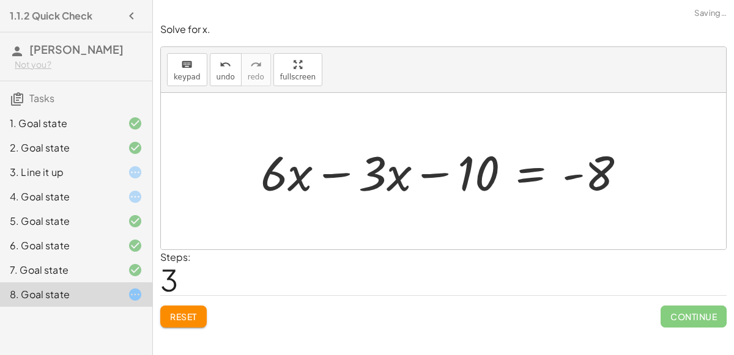
click at [334, 174] on div at bounding box center [447, 171] width 387 height 63
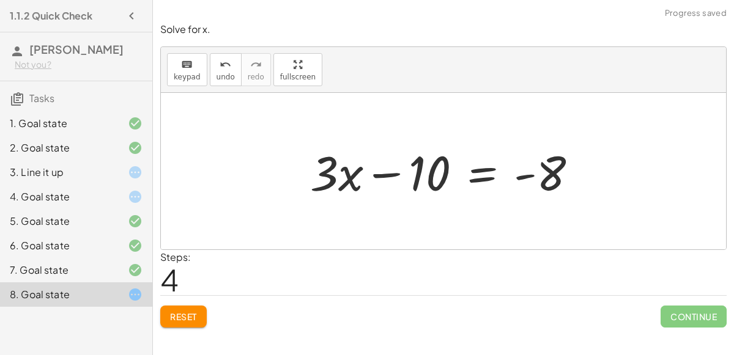
click at [466, 172] on div at bounding box center [448, 171] width 289 height 63
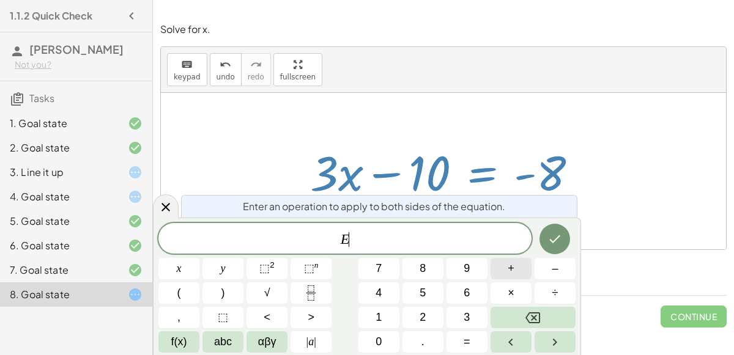
click at [515, 267] on button "+" at bounding box center [510, 268] width 41 height 21
click at [386, 309] on button "1" at bounding box center [378, 317] width 41 height 21
click at [384, 336] on button "0" at bounding box center [378, 341] width 41 height 21
click at [552, 246] on icon "Done" at bounding box center [554, 239] width 15 height 15
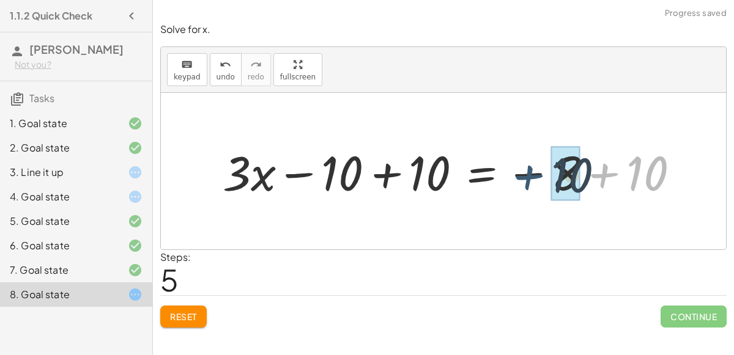
drag, startPoint x: 608, startPoint y: 174, endPoint x: 530, endPoint y: 175, distance: 77.7
click at [530, 175] on div at bounding box center [455, 171] width 478 height 63
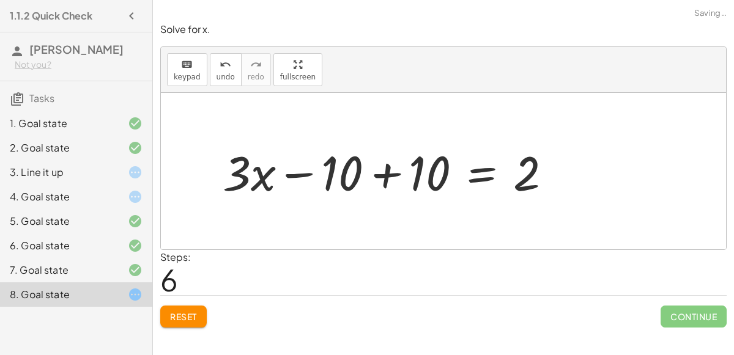
click at [395, 174] on div at bounding box center [391, 171] width 351 height 63
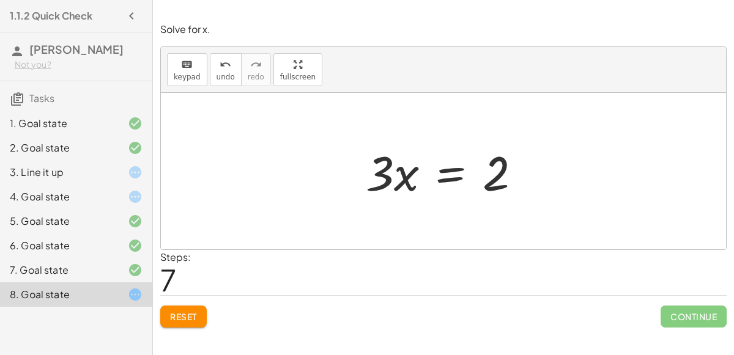
click at [452, 183] on div at bounding box center [447, 171] width 177 height 63
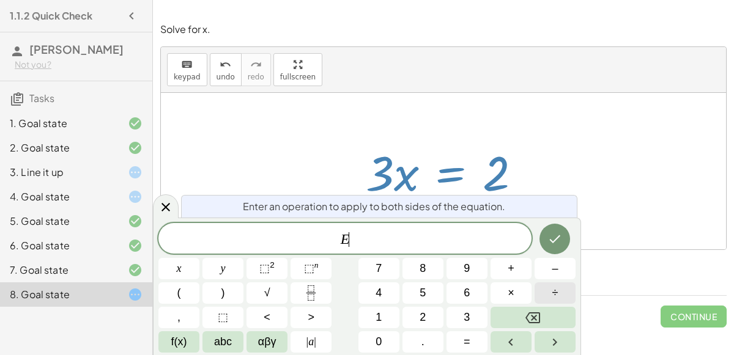
click at [564, 295] on button "÷" at bounding box center [554, 292] width 41 height 21
click at [457, 315] on button "3" at bounding box center [466, 317] width 41 height 21
click at [548, 248] on button "Done" at bounding box center [554, 239] width 31 height 31
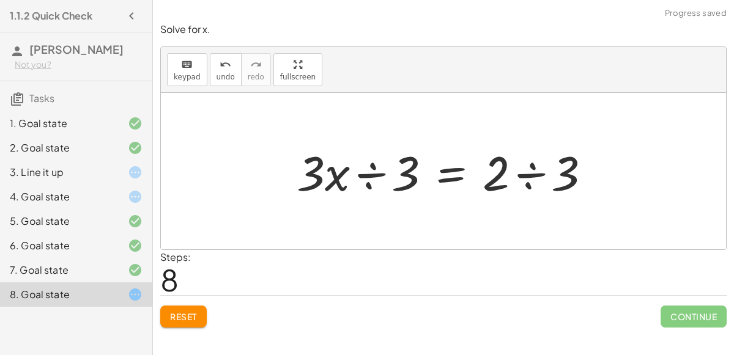
click at [371, 178] on div at bounding box center [448, 171] width 316 height 63
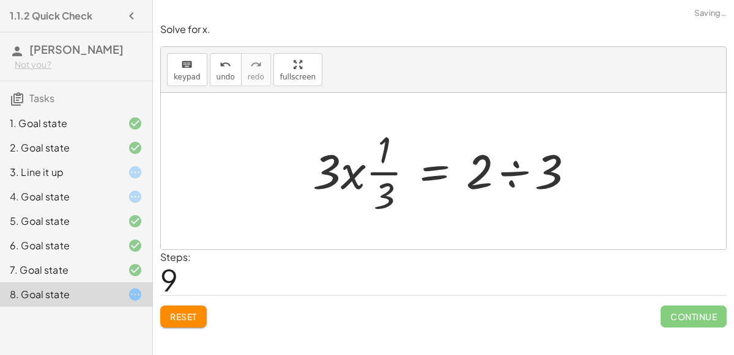
click at [403, 174] on div at bounding box center [448, 171] width 284 height 94
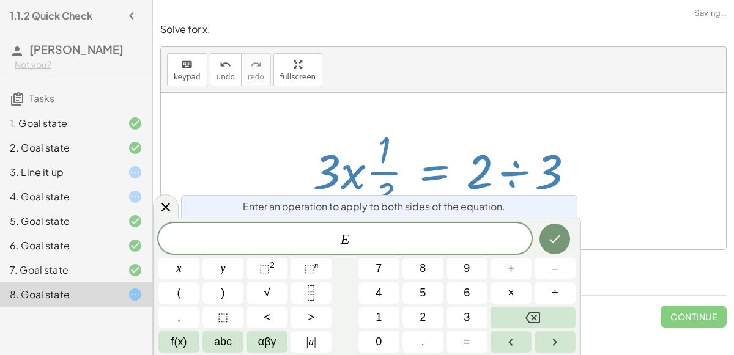
click at [388, 172] on div at bounding box center [448, 171] width 284 height 94
click at [157, 204] on div at bounding box center [166, 206] width 26 height 24
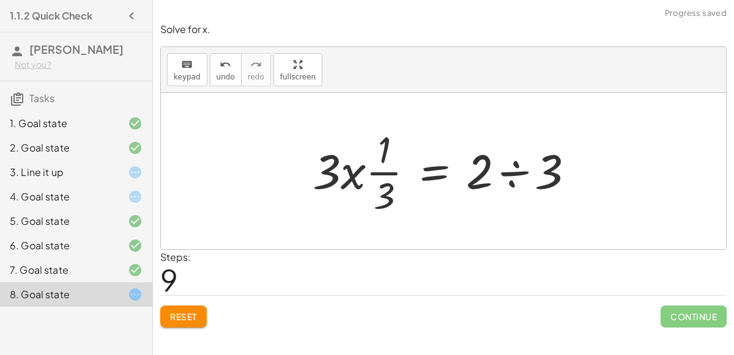
click at [383, 171] on div at bounding box center [448, 171] width 284 height 94
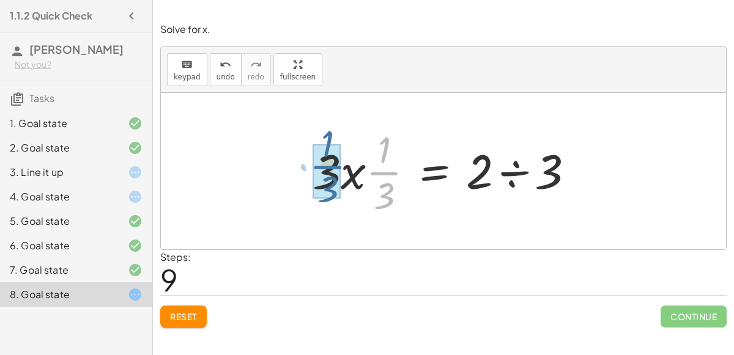
drag, startPoint x: 378, startPoint y: 170, endPoint x: 325, endPoint y: 165, distance: 53.4
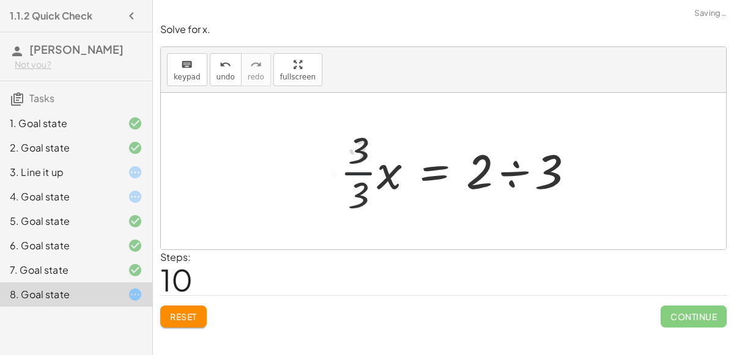
click at [350, 166] on div at bounding box center [462, 171] width 256 height 94
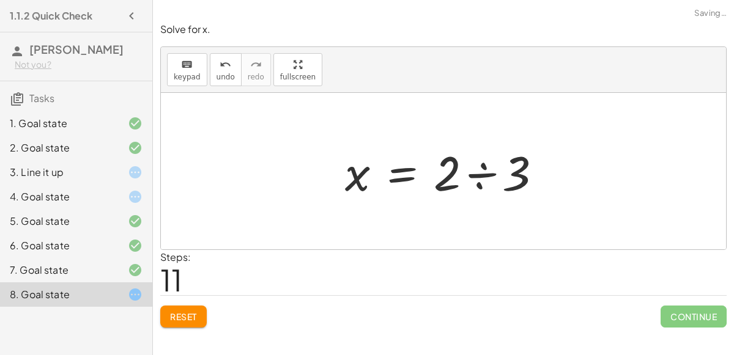
click at [478, 174] on div at bounding box center [448, 171] width 219 height 63
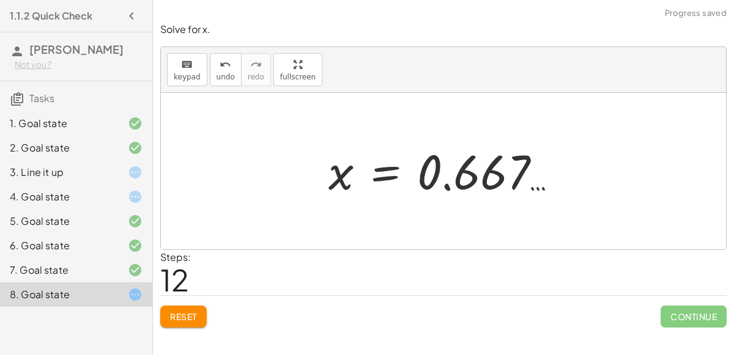
click at [479, 175] on div at bounding box center [447, 171] width 251 height 61
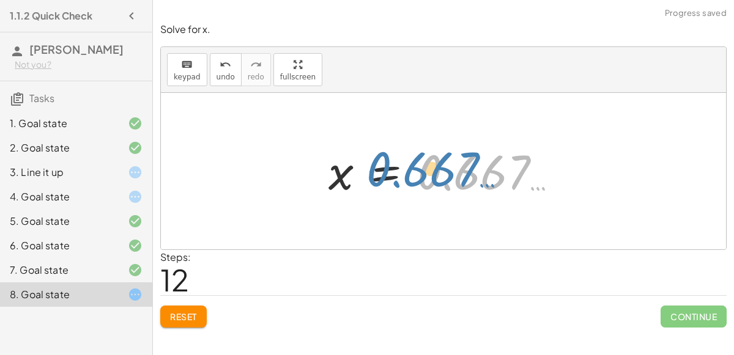
drag, startPoint x: 512, startPoint y: 181, endPoint x: 485, endPoint y: 177, distance: 27.2
click at [485, 177] on div at bounding box center [447, 171] width 251 height 61
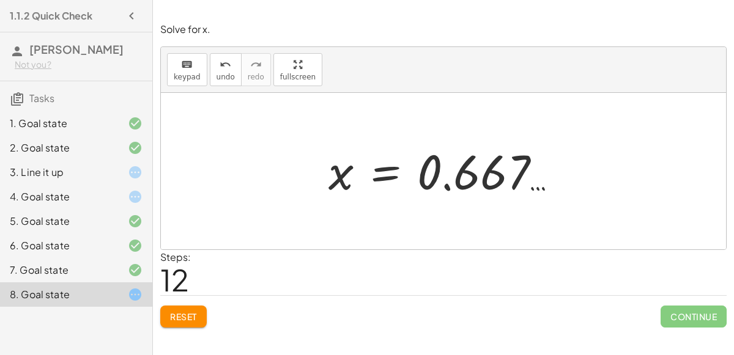
click at [473, 163] on div at bounding box center [447, 171] width 251 height 61
click at [219, 74] on span "undo" at bounding box center [225, 77] width 18 height 9
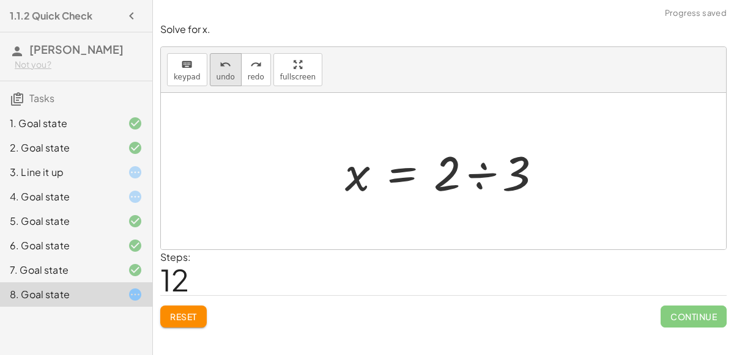
click at [221, 70] on icon "undo" at bounding box center [225, 64] width 12 height 15
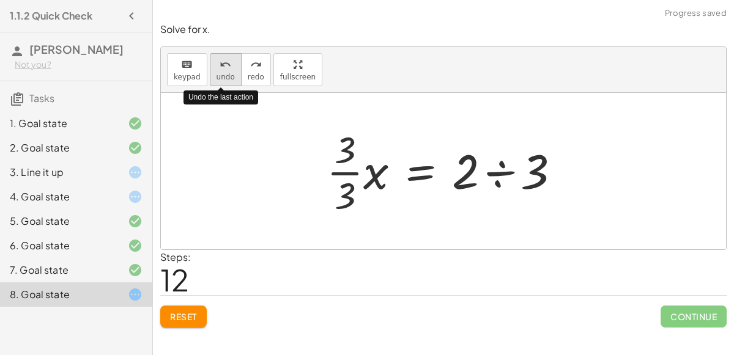
click at [221, 70] on icon "undo" at bounding box center [225, 64] width 12 height 15
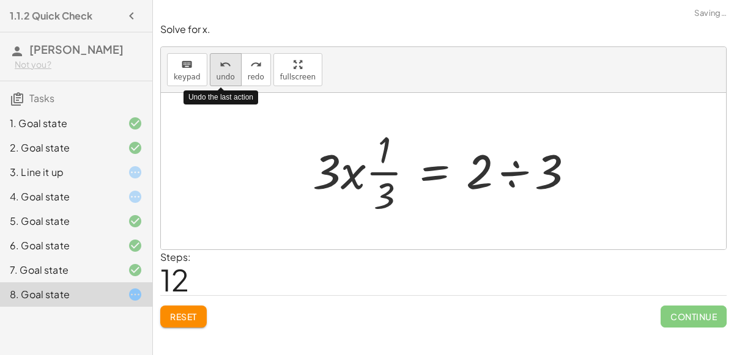
click at [221, 70] on icon "undo" at bounding box center [225, 64] width 12 height 15
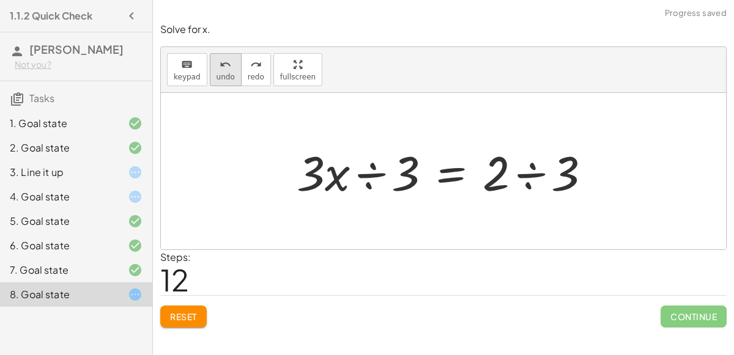
click at [224, 76] on span "undo" at bounding box center [225, 77] width 18 height 9
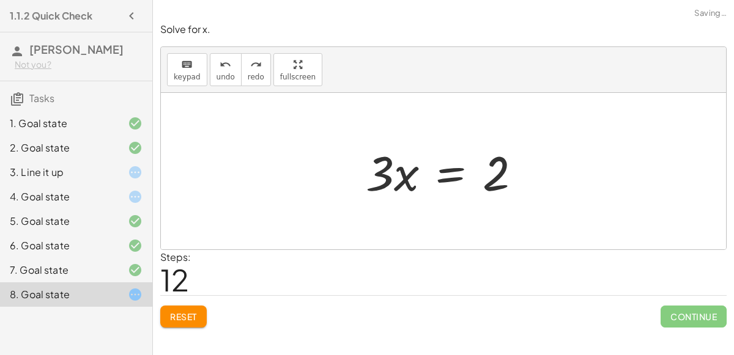
click at [446, 183] on div at bounding box center [447, 171] width 177 height 63
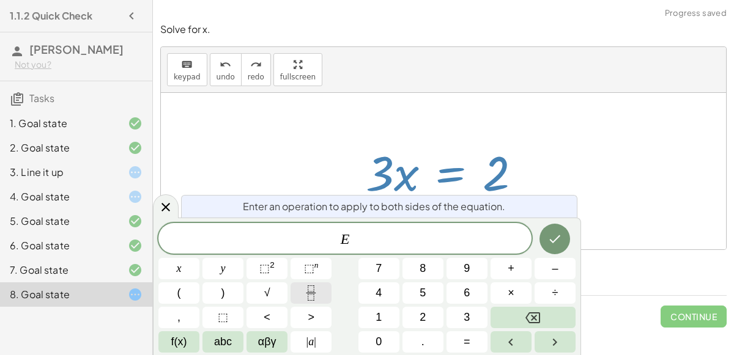
click at [311, 295] on icon "Fraction" at bounding box center [311, 297] width 6 height 6
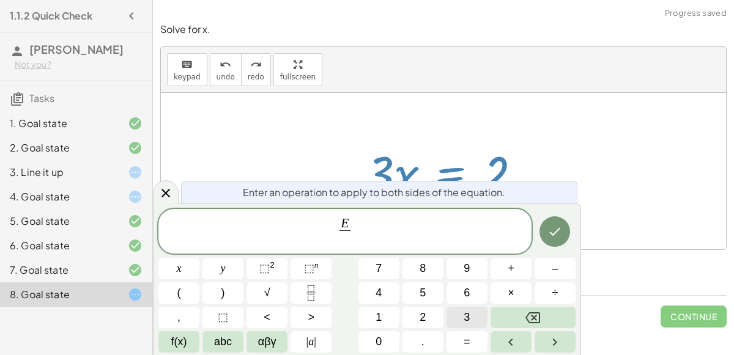
click at [456, 320] on button "3" at bounding box center [466, 317] width 41 height 21
click at [558, 234] on icon "Done" at bounding box center [554, 231] width 15 height 15
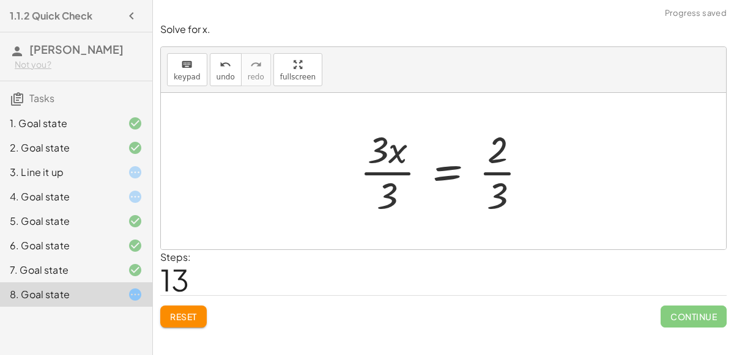
click at [397, 171] on div at bounding box center [448, 171] width 190 height 94
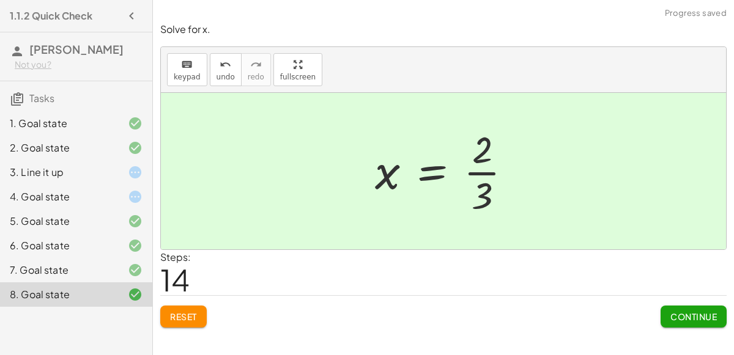
click at [703, 317] on span "Continue" at bounding box center [693, 316] width 46 height 11
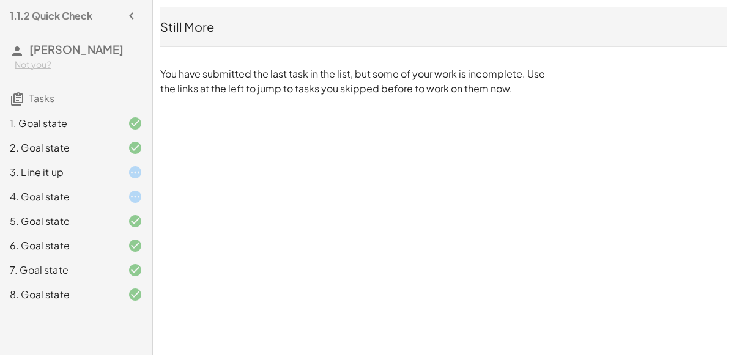
click at [0, 209] on div "3. Line it up" at bounding box center [76, 221] width 152 height 24
